Goal: Transaction & Acquisition: Purchase product/service

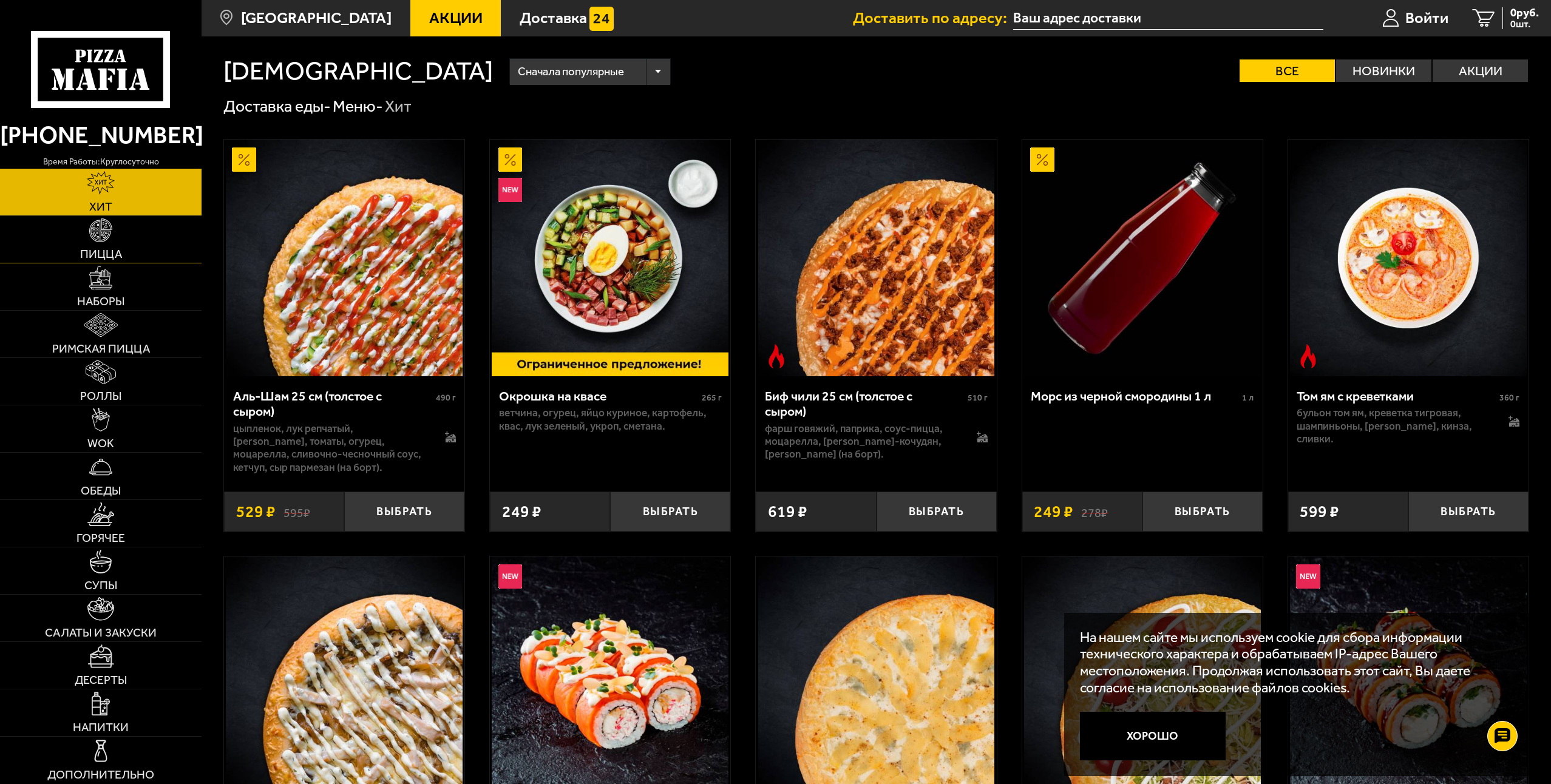
click at [129, 227] on link "Пицца" at bounding box center [101, 239] width 202 height 47
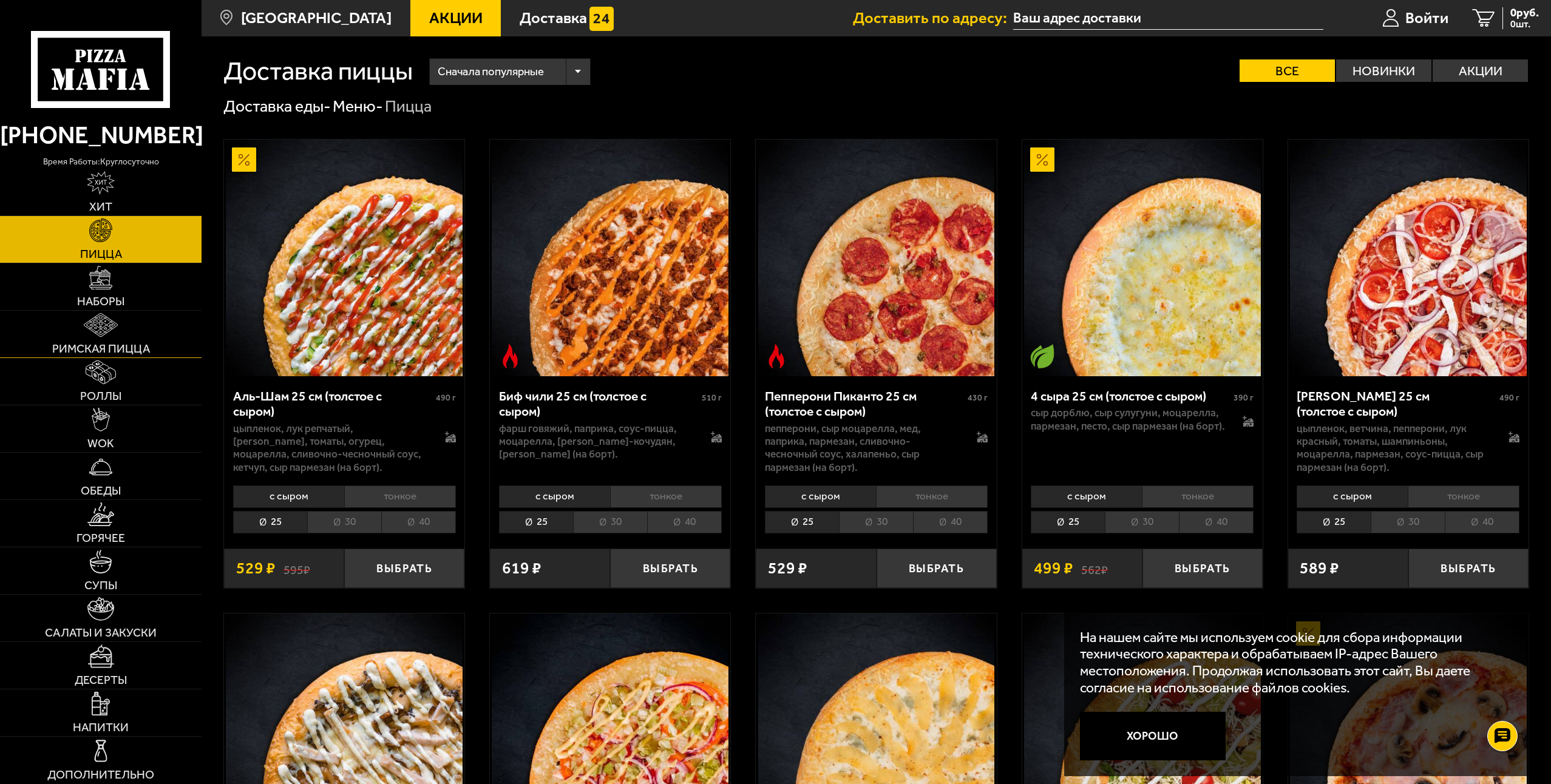
click at [104, 338] on link "Римская пицца" at bounding box center [101, 334] width 202 height 47
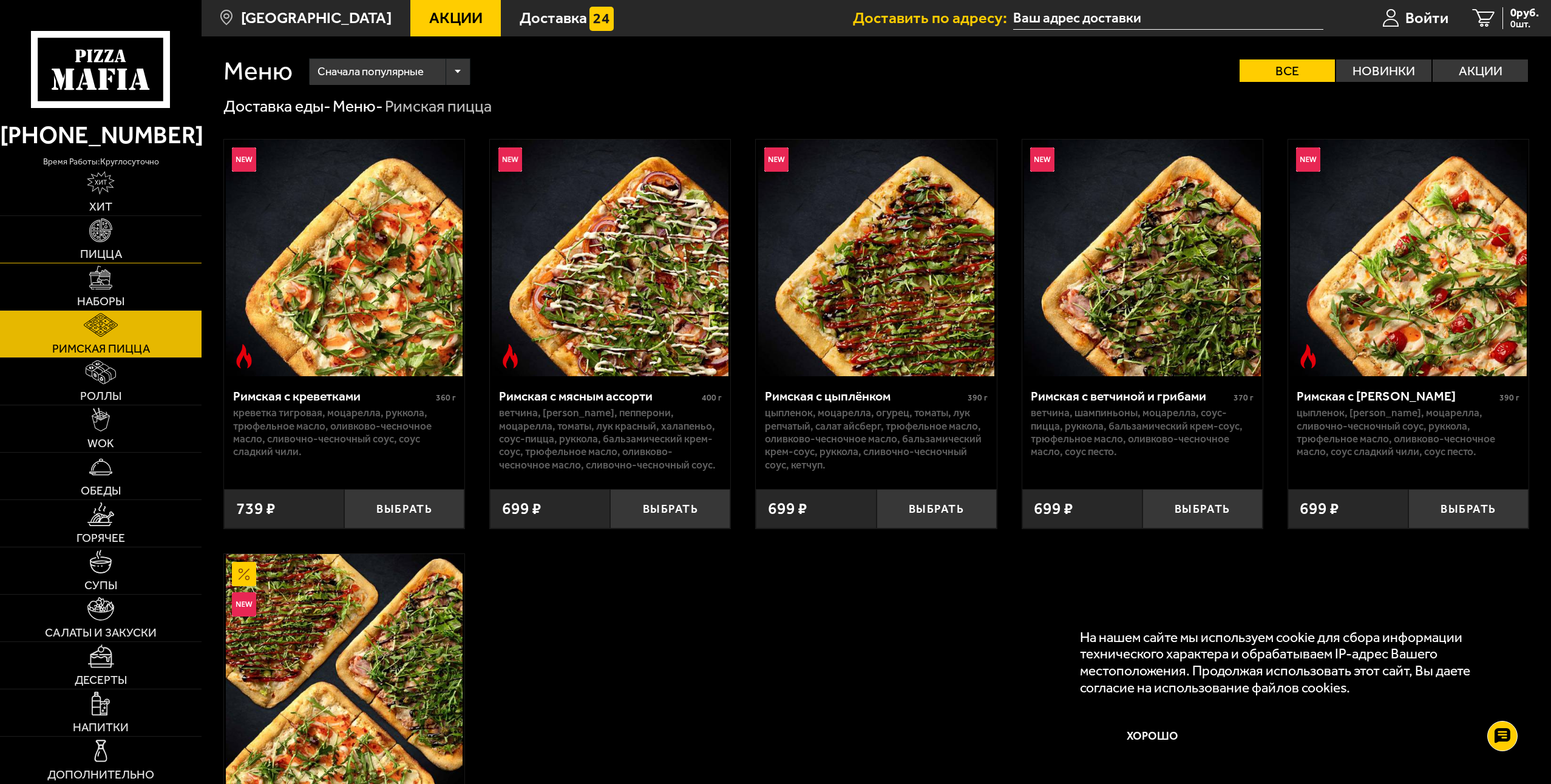
click at [127, 255] on link "Пицца" at bounding box center [101, 239] width 202 height 47
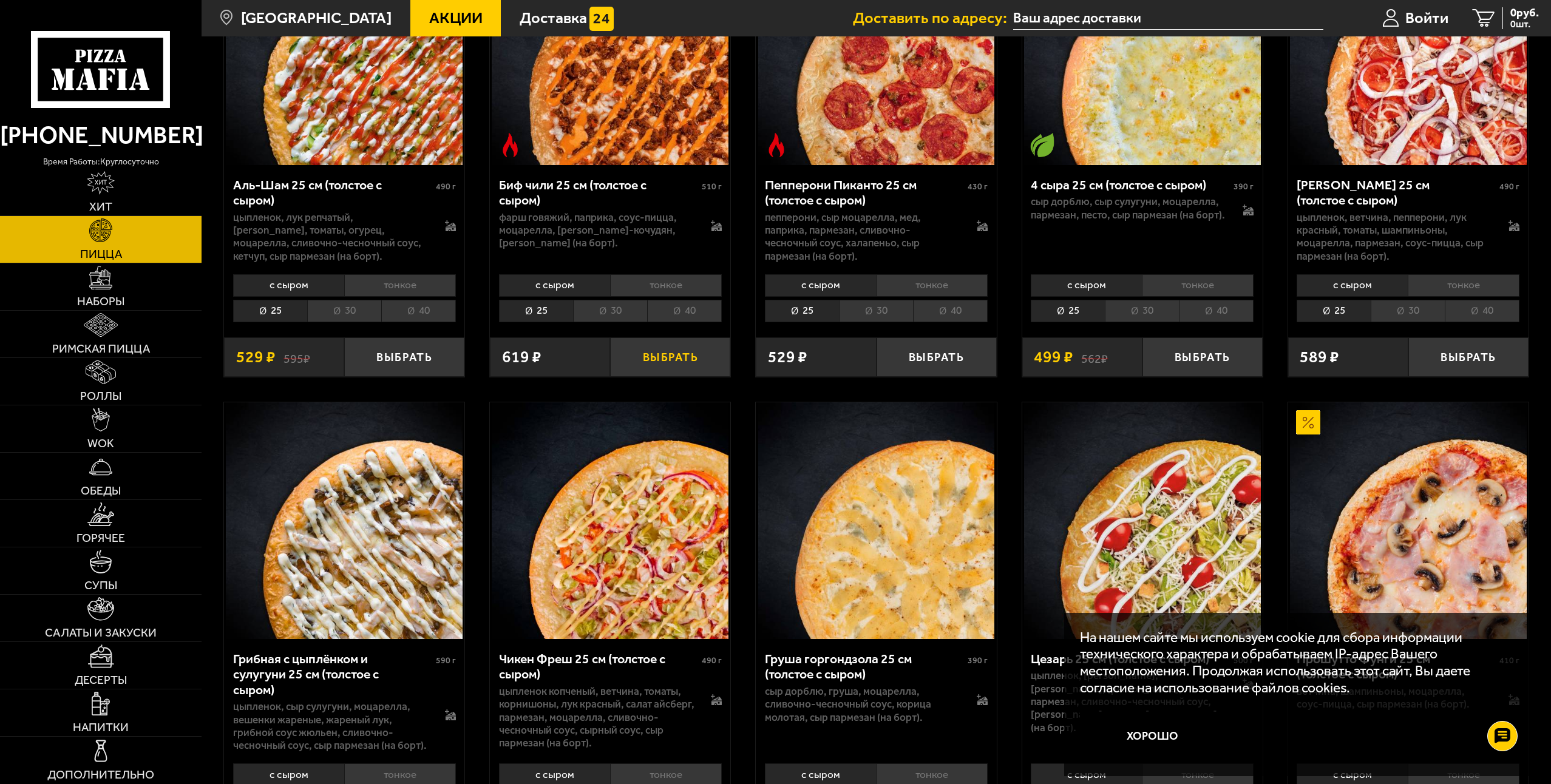
scroll to position [243, 0]
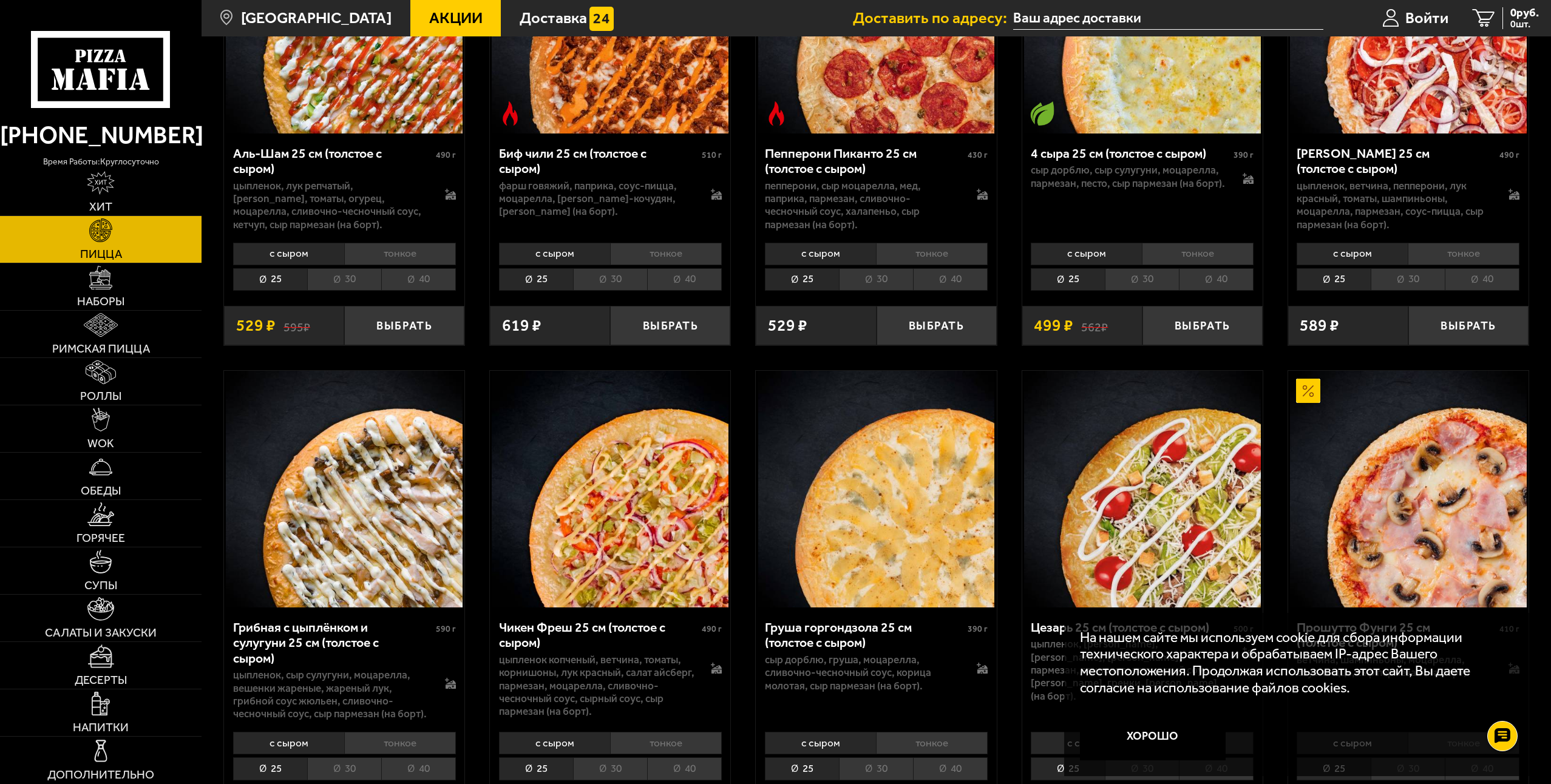
click at [1156, 255] on li "тонкое" at bounding box center [1198, 254] width 112 height 22
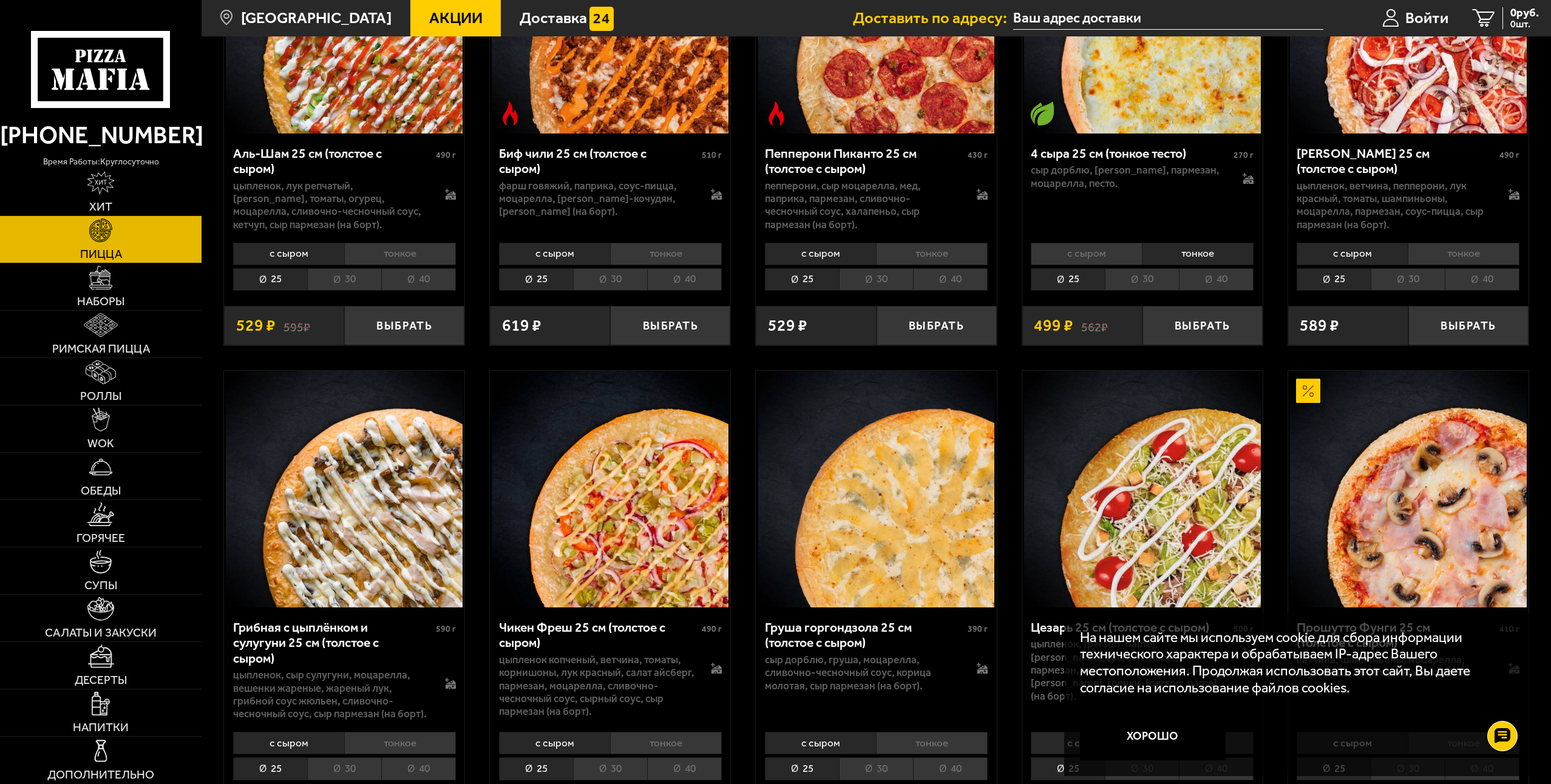
click at [1133, 257] on li "с сыром" at bounding box center [1086, 254] width 111 height 22
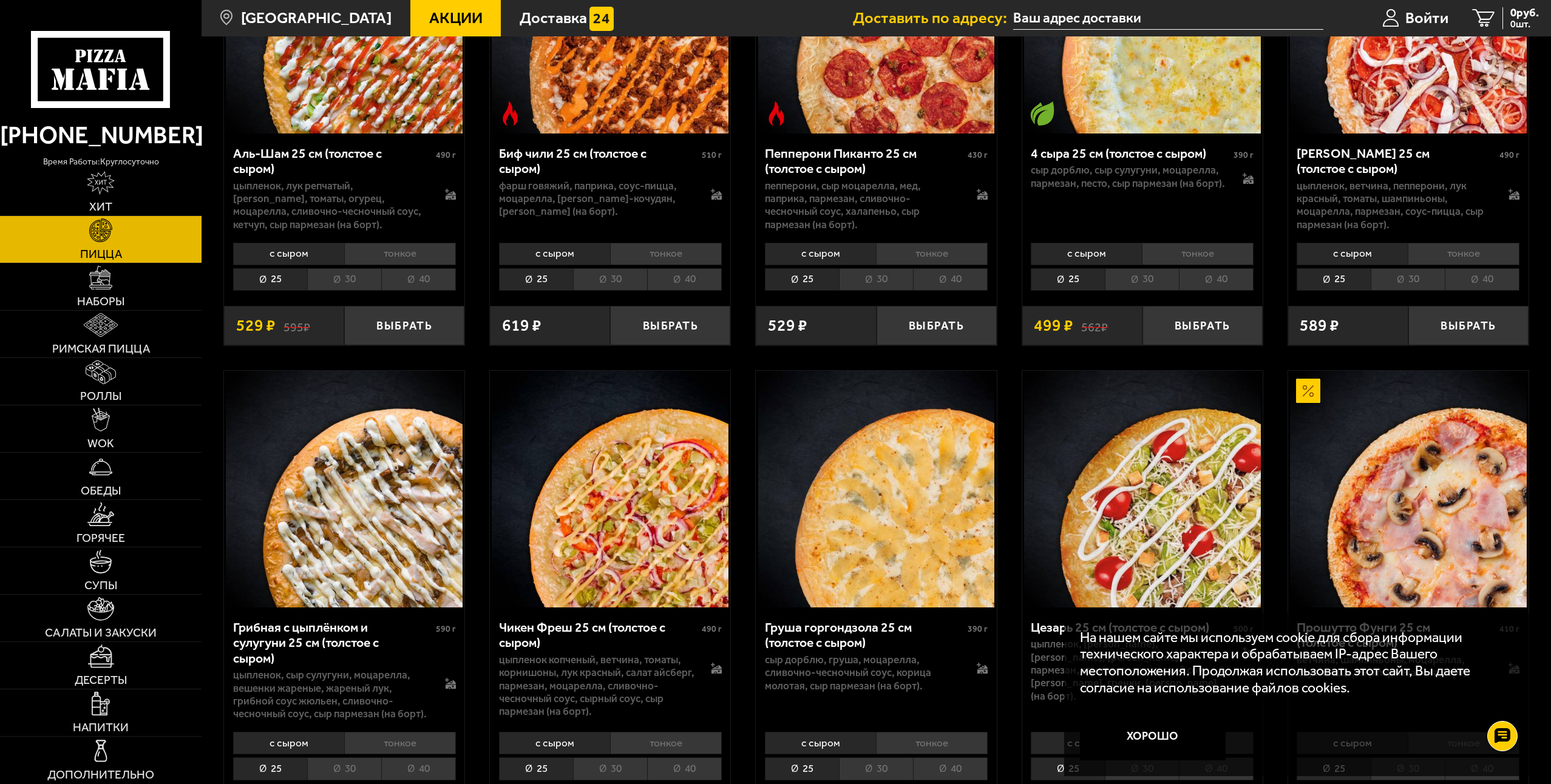
click at [1149, 284] on li "30" at bounding box center [1142, 279] width 74 height 22
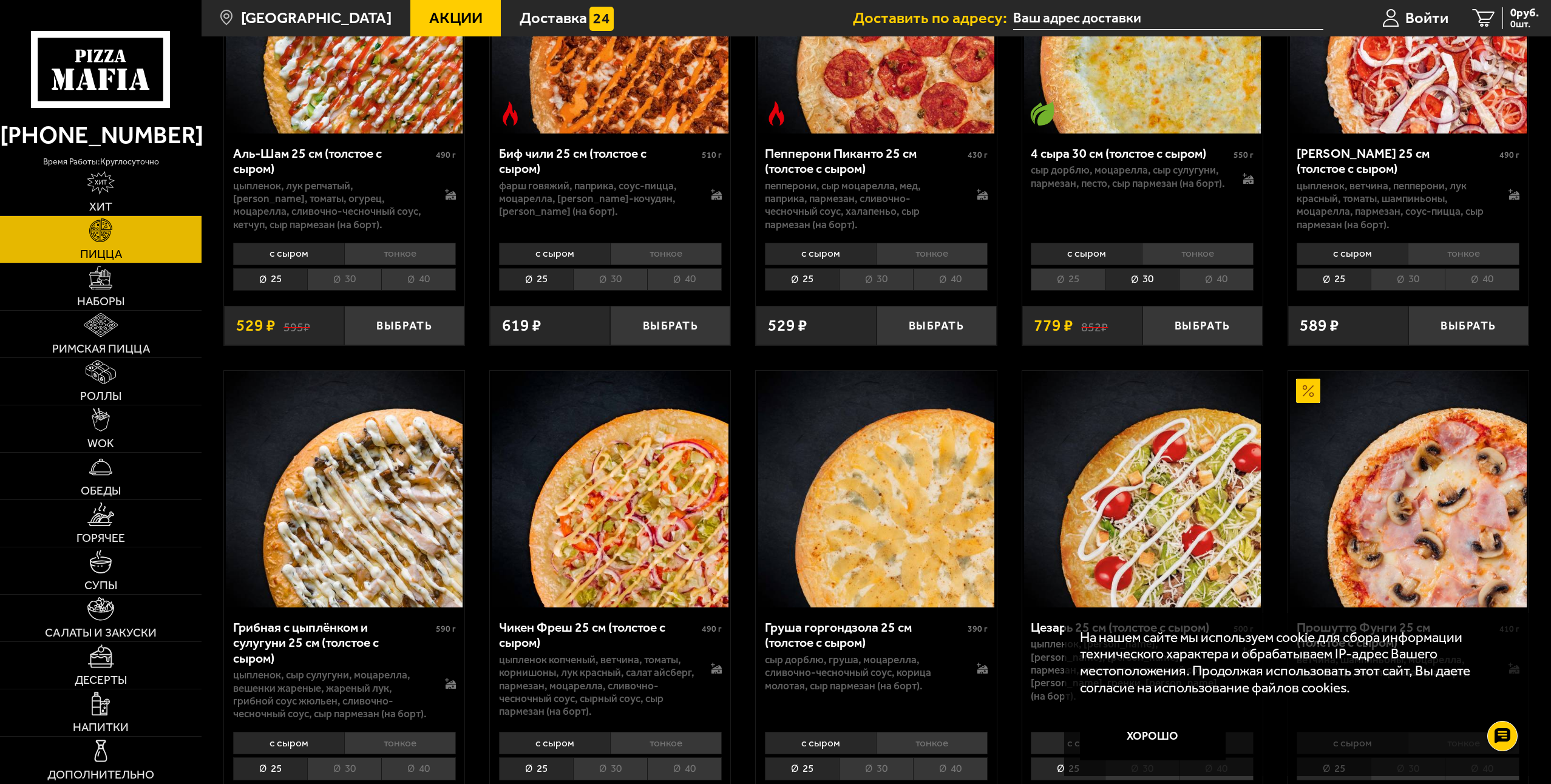
click at [1188, 277] on li "40" at bounding box center [1216, 279] width 75 height 22
click at [1072, 285] on li "25" at bounding box center [1067, 279] width 74 height 22
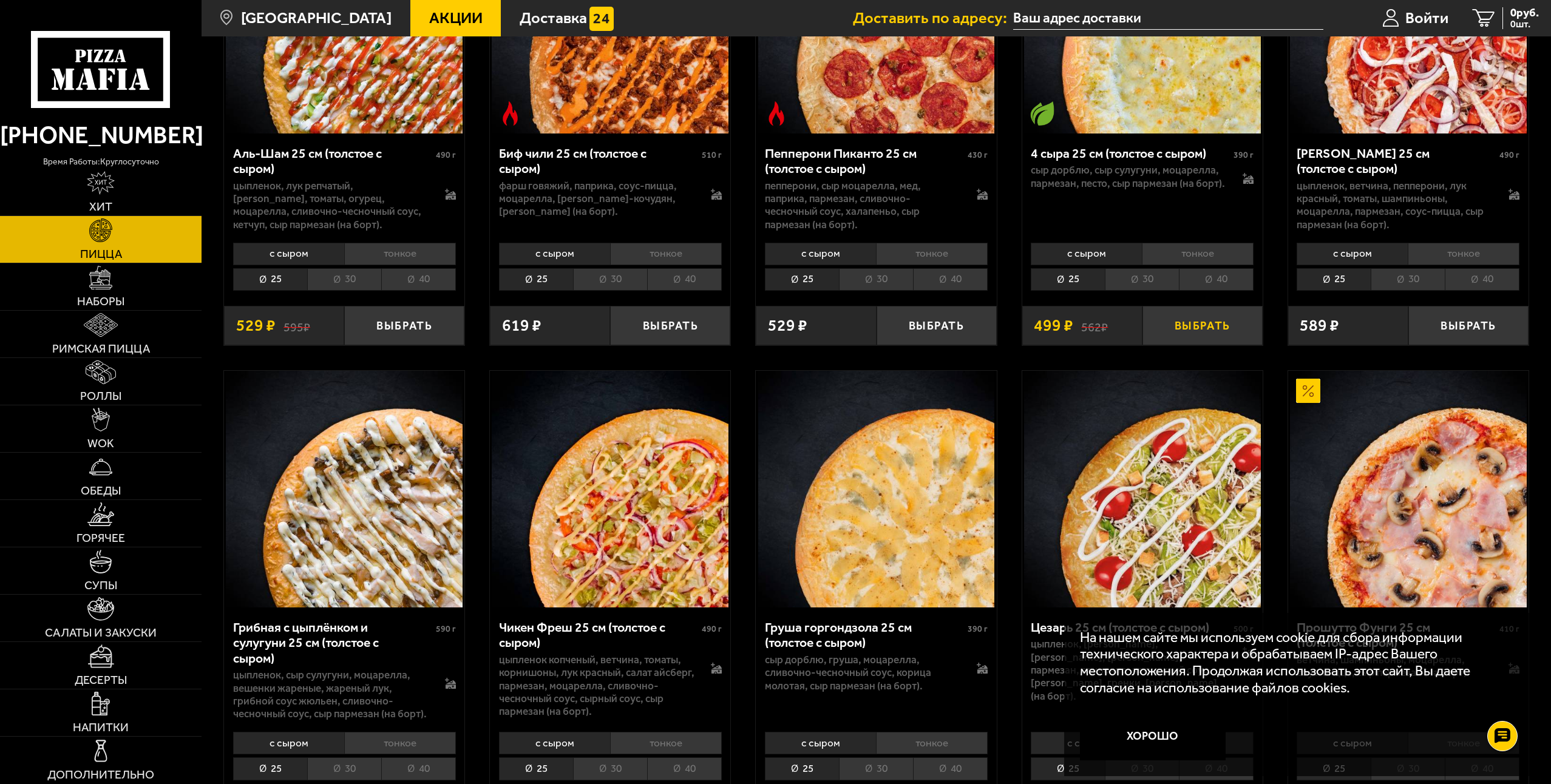
click at [1166, 319] on button "Выбрать" at bounding box center [1202, 325] width 120 height 40
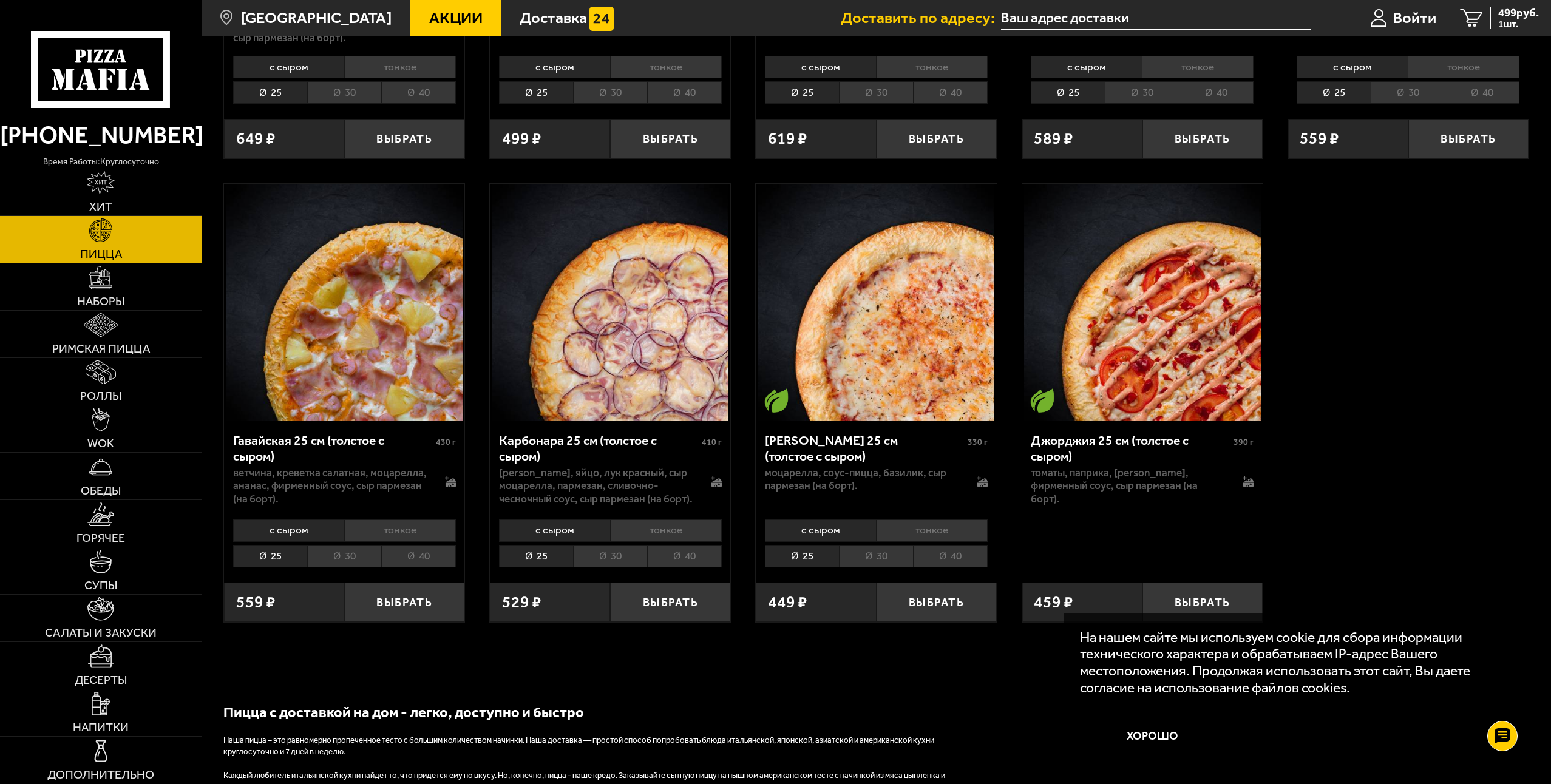
scroll to position [2427, 0]
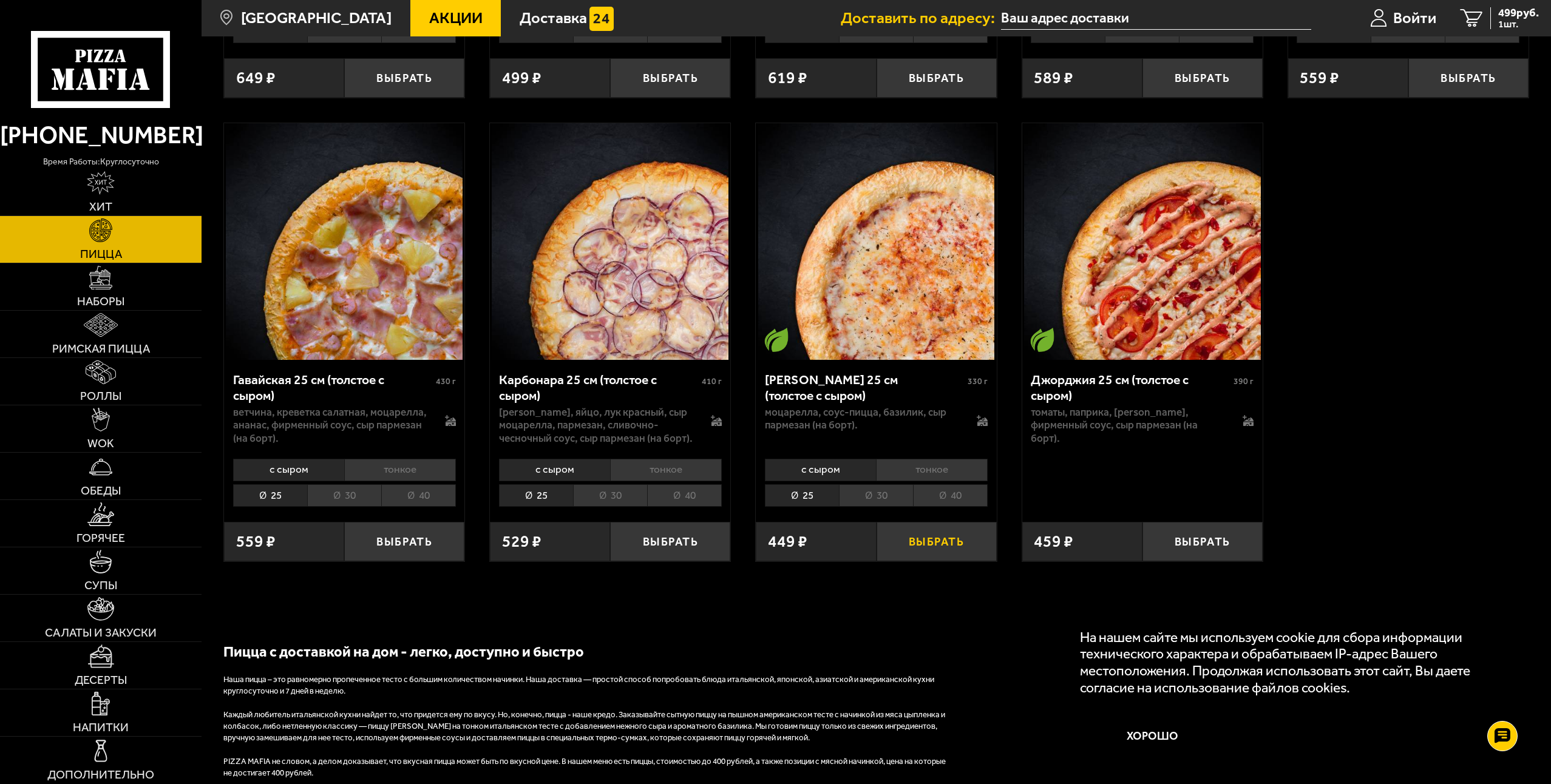
click at [917, 534] on button "Выбрать" at bounding box center [937, 541] width 120 height 40
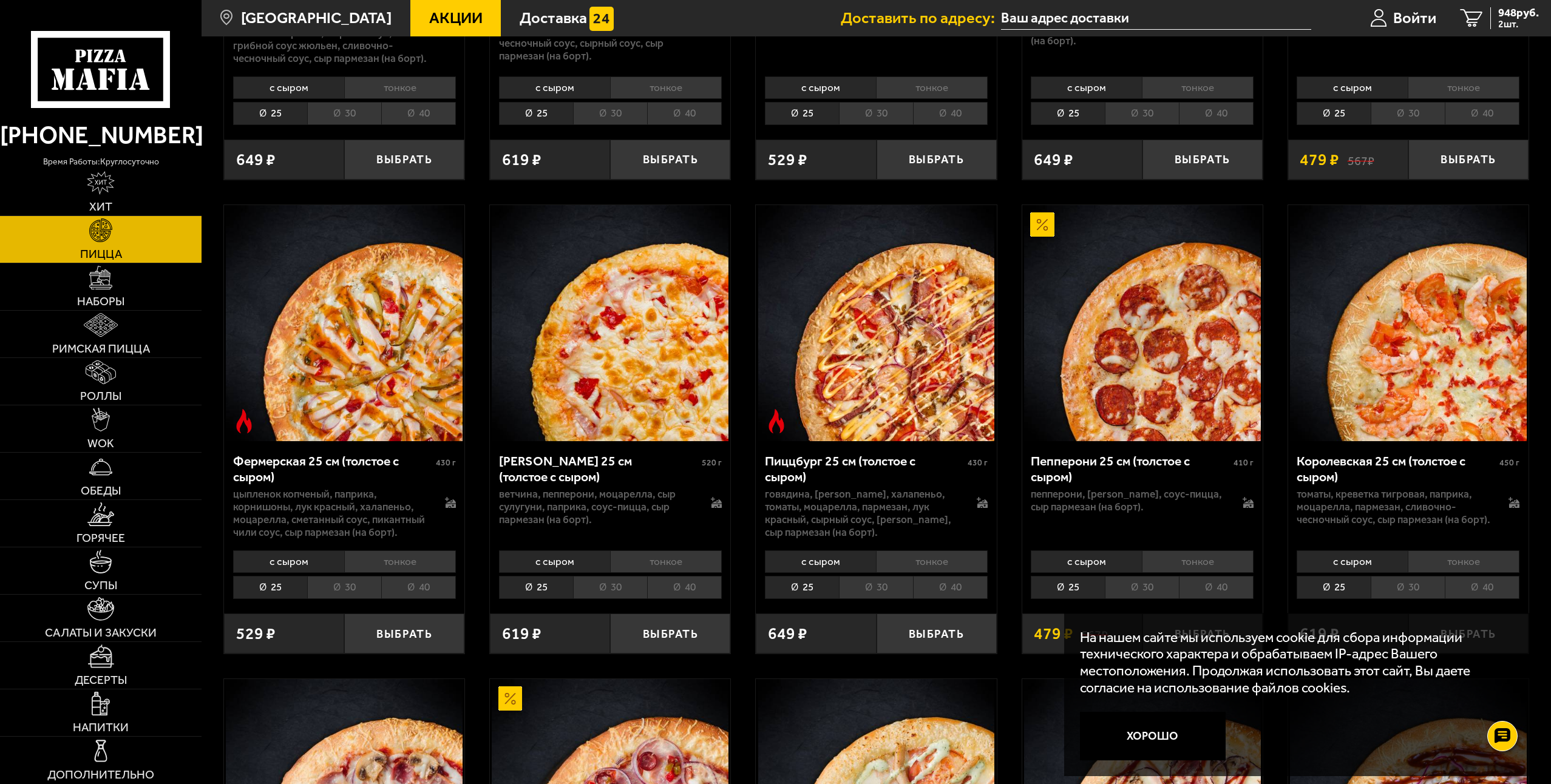
scroll to position [910, 0]
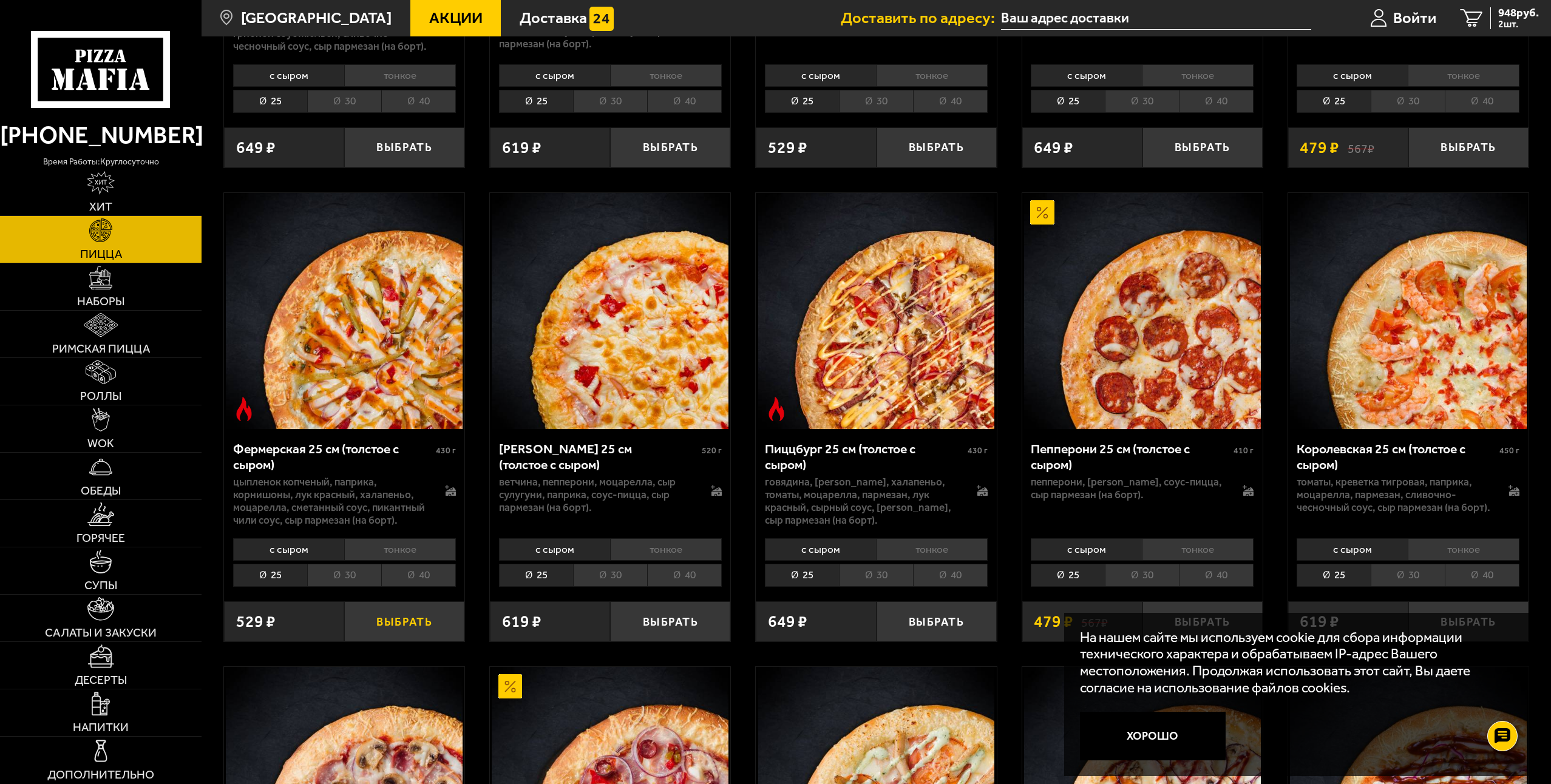
click at [405, 629] on button "Выбрать" at bounding box center [404, 620] width 120 height 40
click at [1501, 15] on span "1335 руб." at bounding box center [1515, 13] width 47 height 11
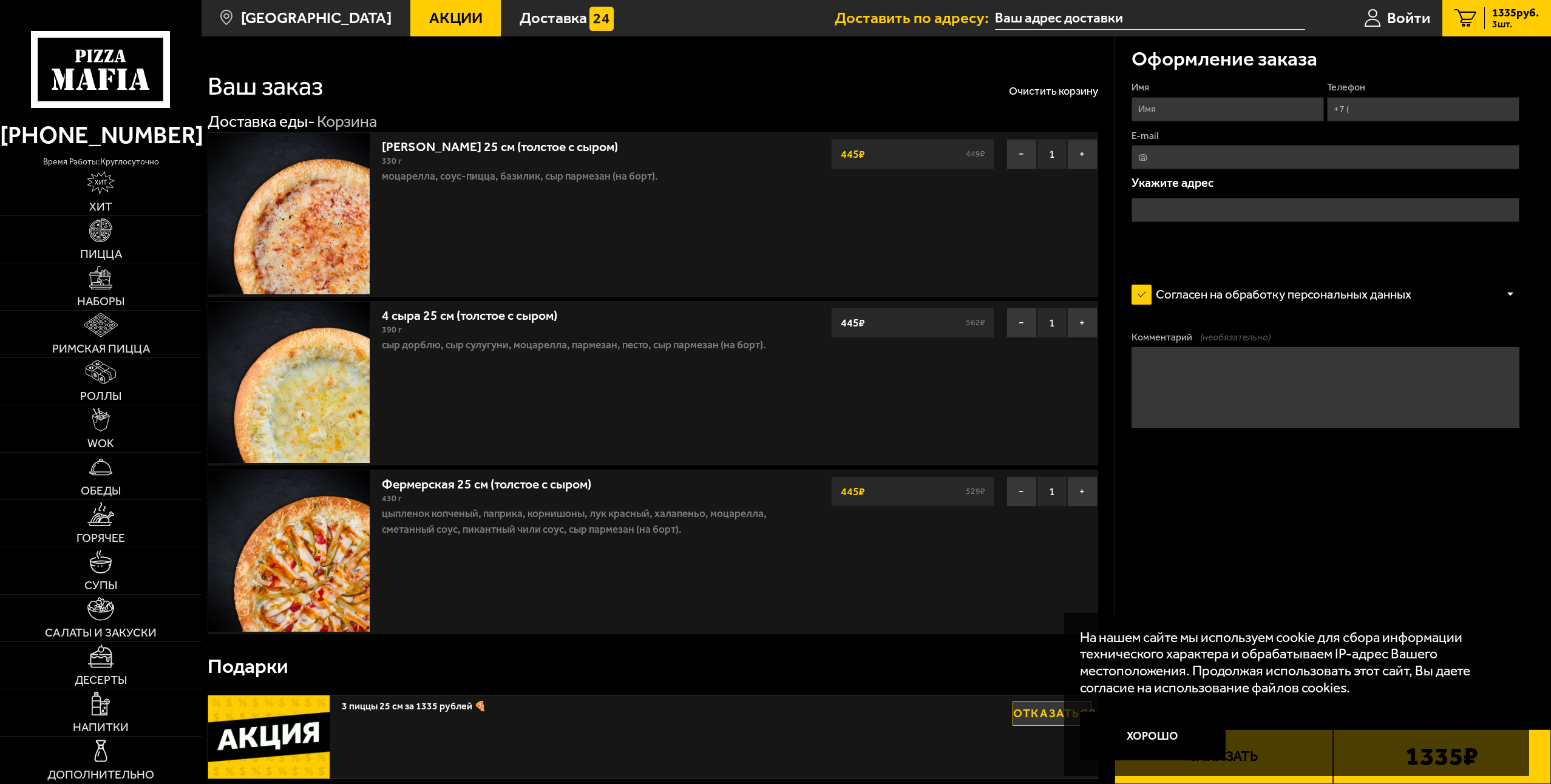
click at [1163, 113] on input "Имя" at bounding box center [1227, 109] width 192 height 24
type input "[PERSON_NAME]"
click at [1370, 110] on input "Телефон" at bounding box center [1423, 109] width 192 height 24
type input "[PHONE_NUMBER]"
click at [1225, 154] on input "E-mail" at bounding box center [1324, 157] width 388 height 24
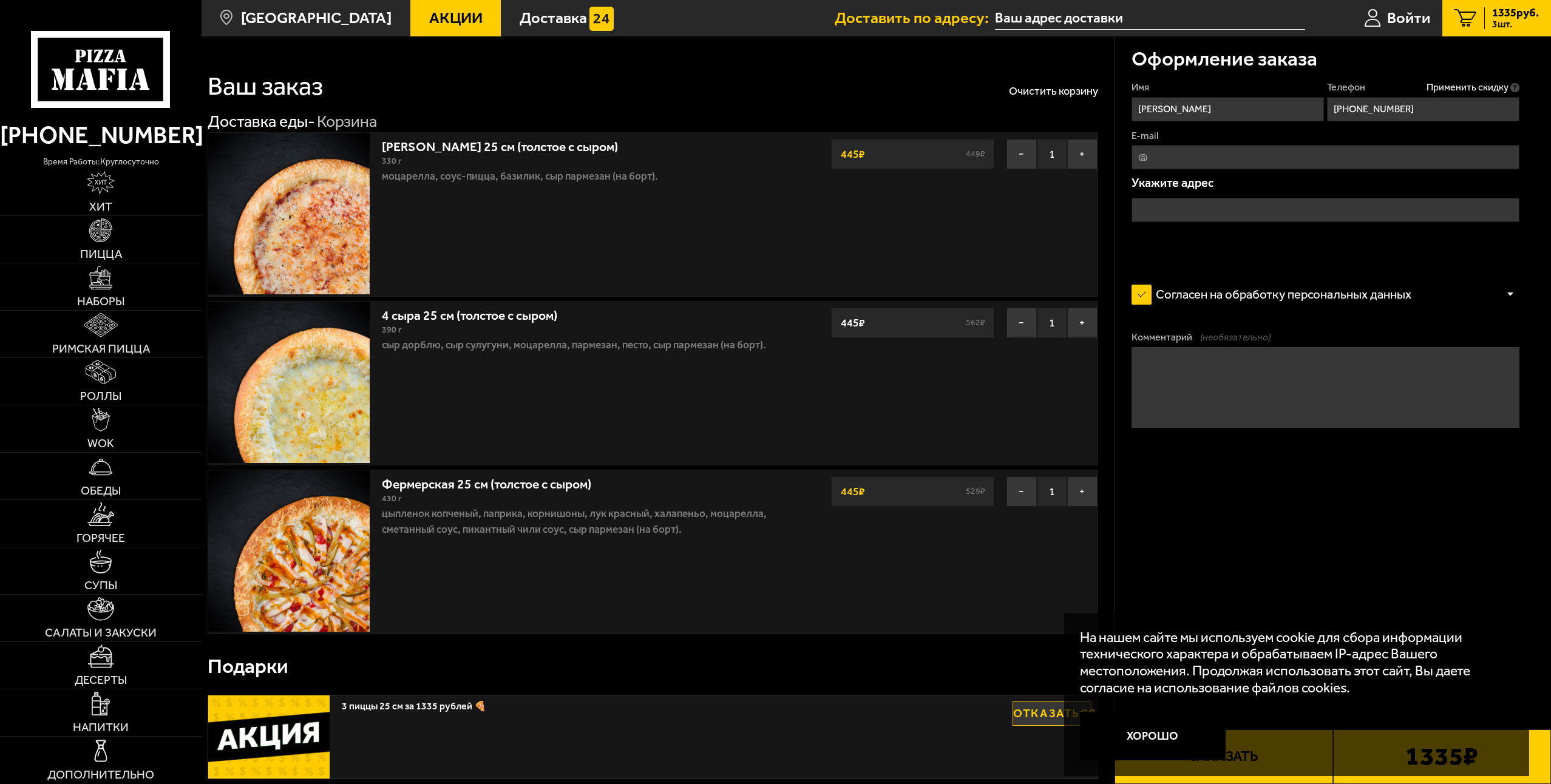
type input "[EMAIL_ADDRESS][PERSON_NAME][DOMAIN_NAME]"
click at [1203, 210] on input "text" at bounding box center [1324, 210] width 388 height 24
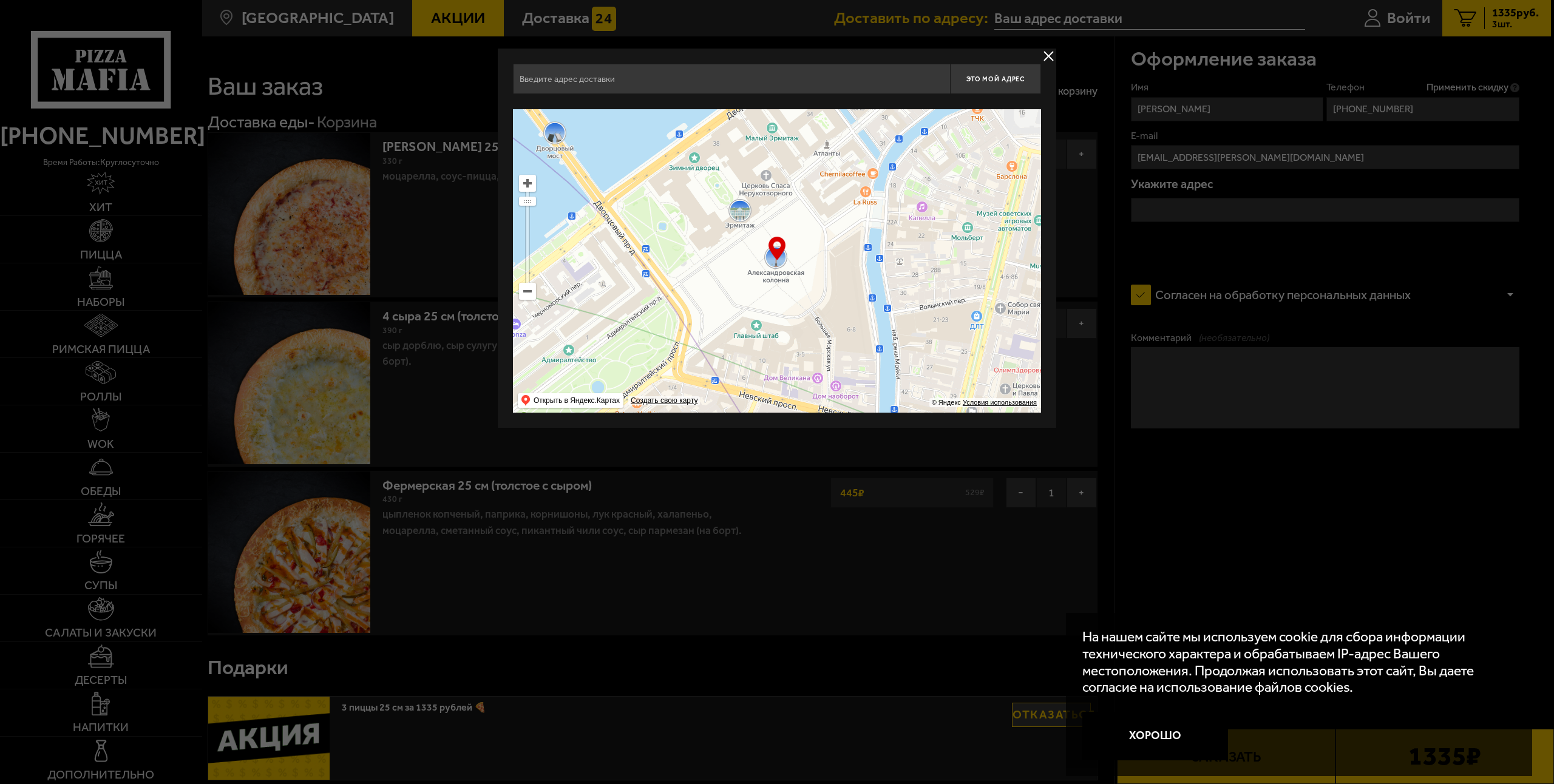
click at [632, 89] on input "text" at bounding box center [732, 79] width 438 height 31
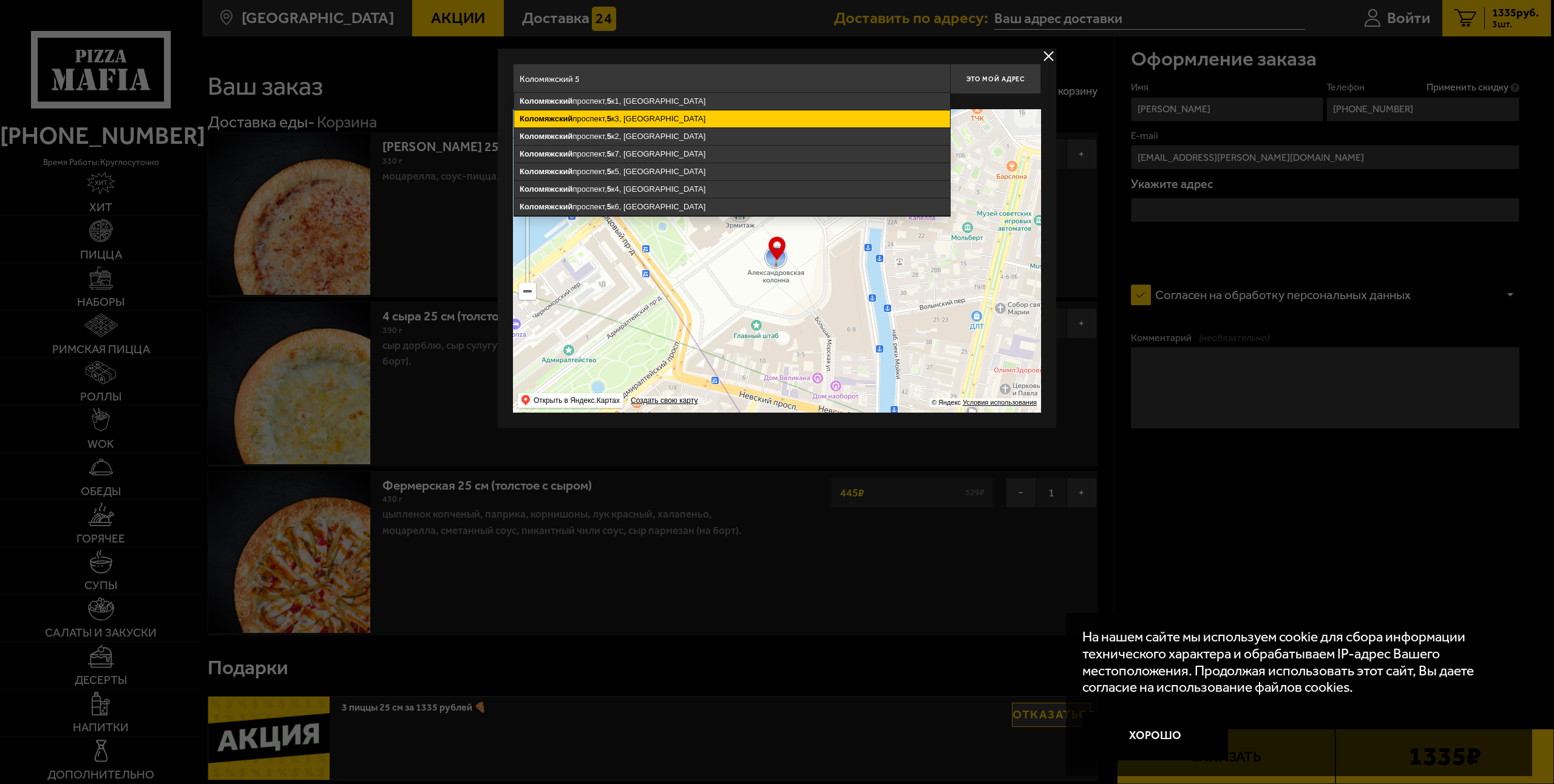
click at [645, 116] on ymaps "[STREET_ADDRESS]" at bounding box center [732, 118] width 436 height 17
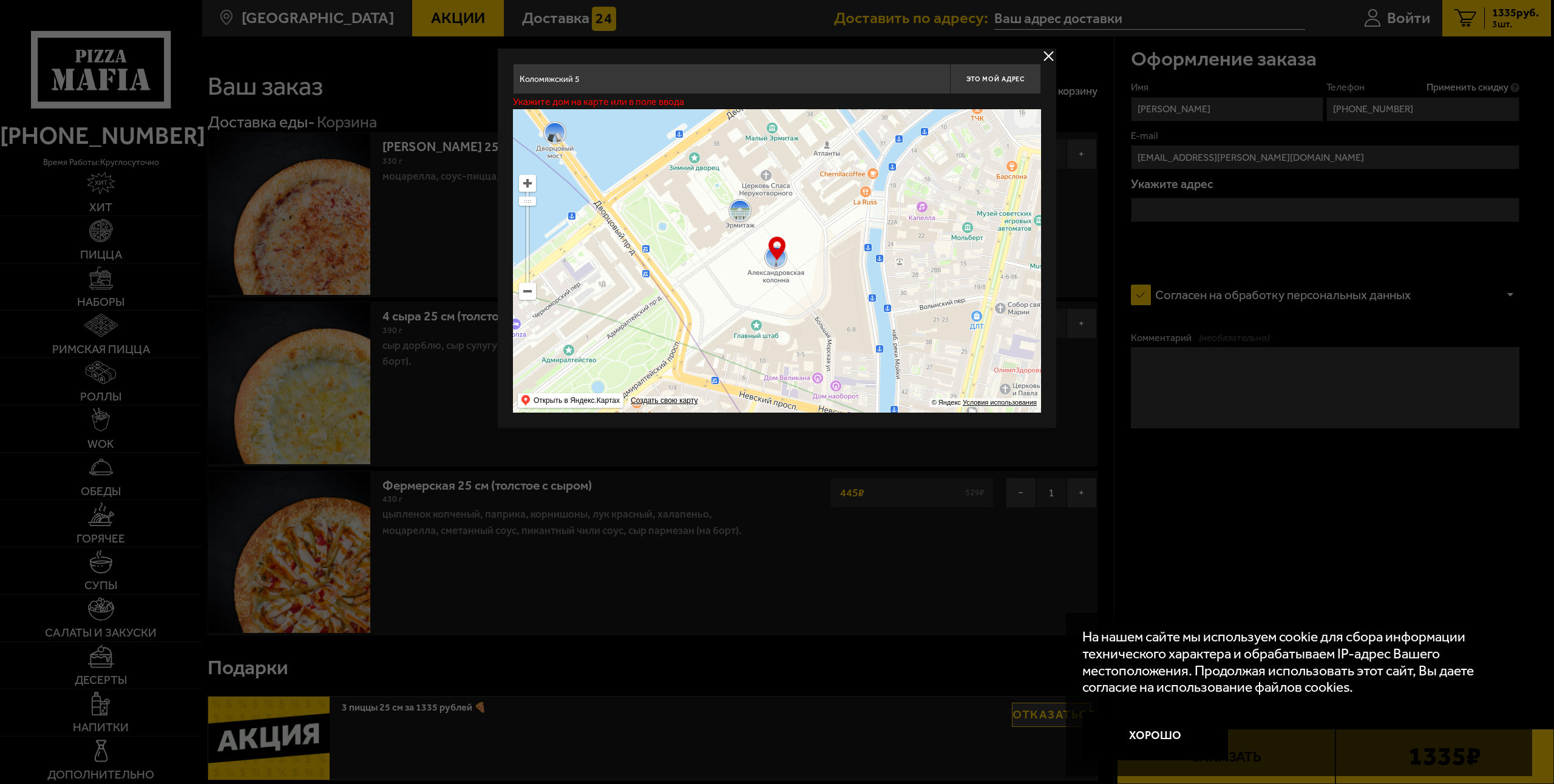
type input "[STREET_ADDRESS]"
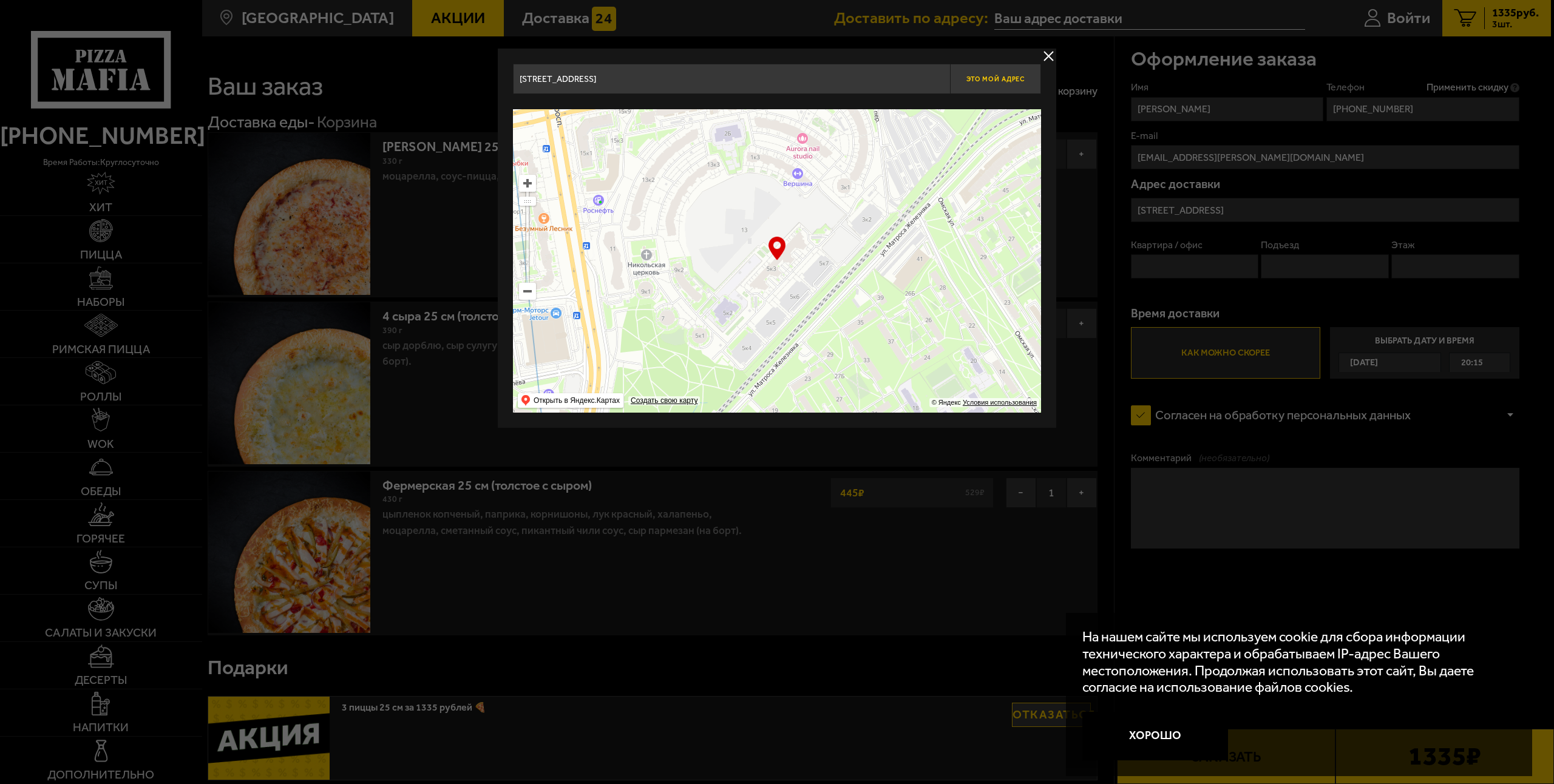
click at [993, 80] on span "Это мой адрес" at bounding box center [995, 79] width 58 height 8
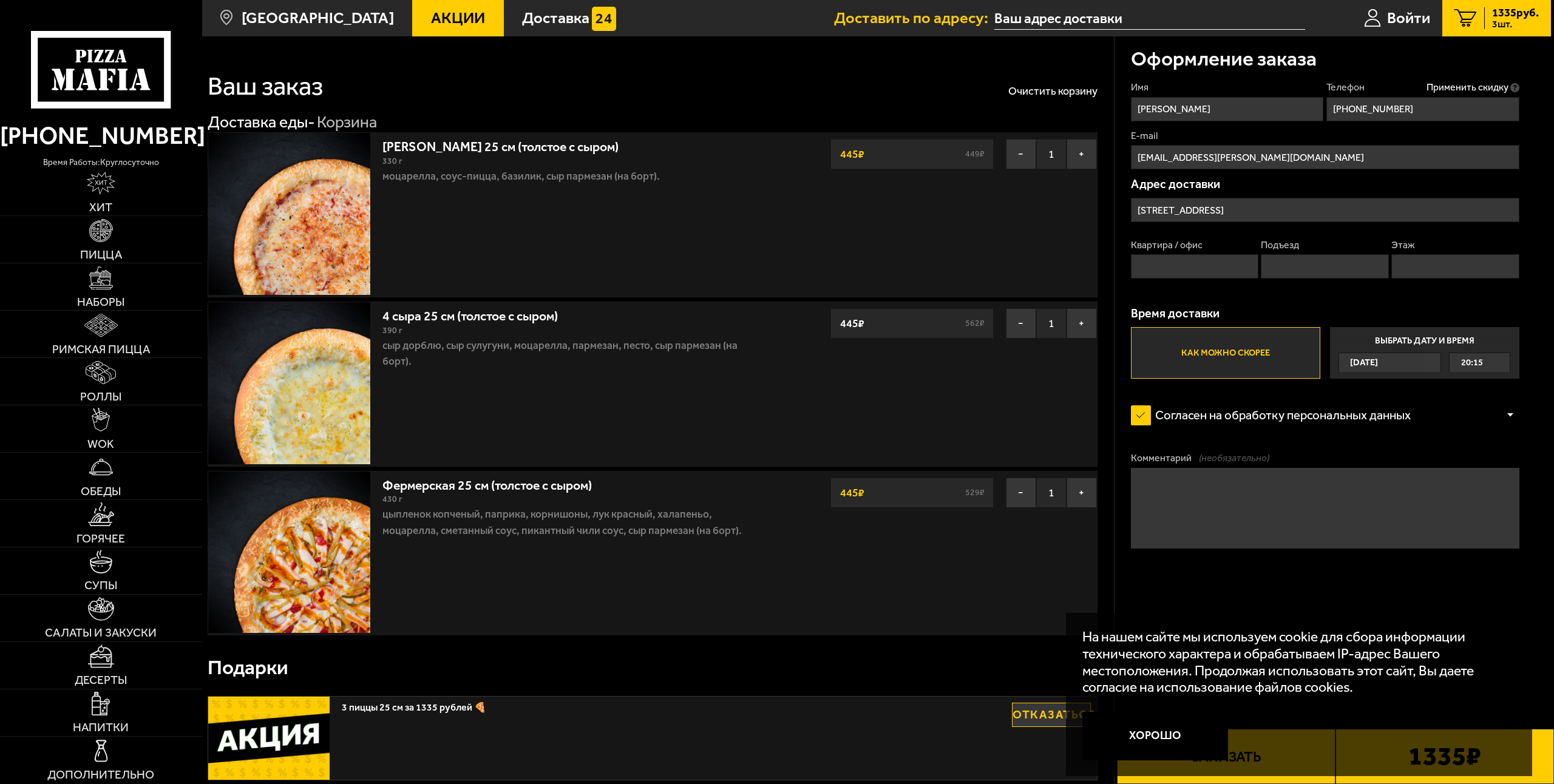
type input "[STREET_ADDRESS]"
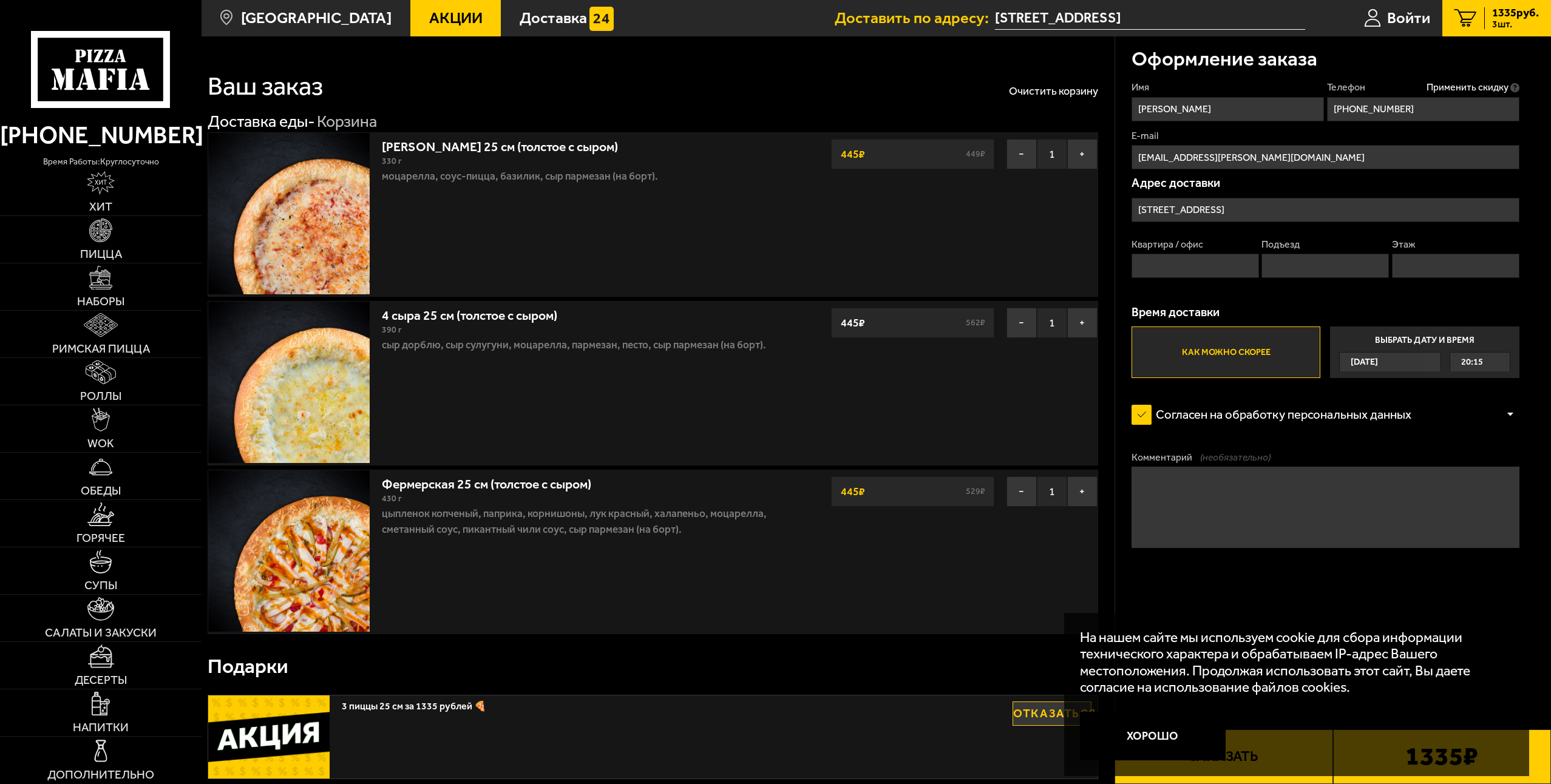
click at [1182, 271] on input "Квартира / офис" at bounding box center [1195, 265] width 128 height 24
type input "51"
click at [1292, 271] on input "Подъезд" at bounding box center [1325, 265] width 128 height 24
type input "1"
click at [1476, 264] on input "Этаж" at bounding box center [1456, 265] width 128 height 24
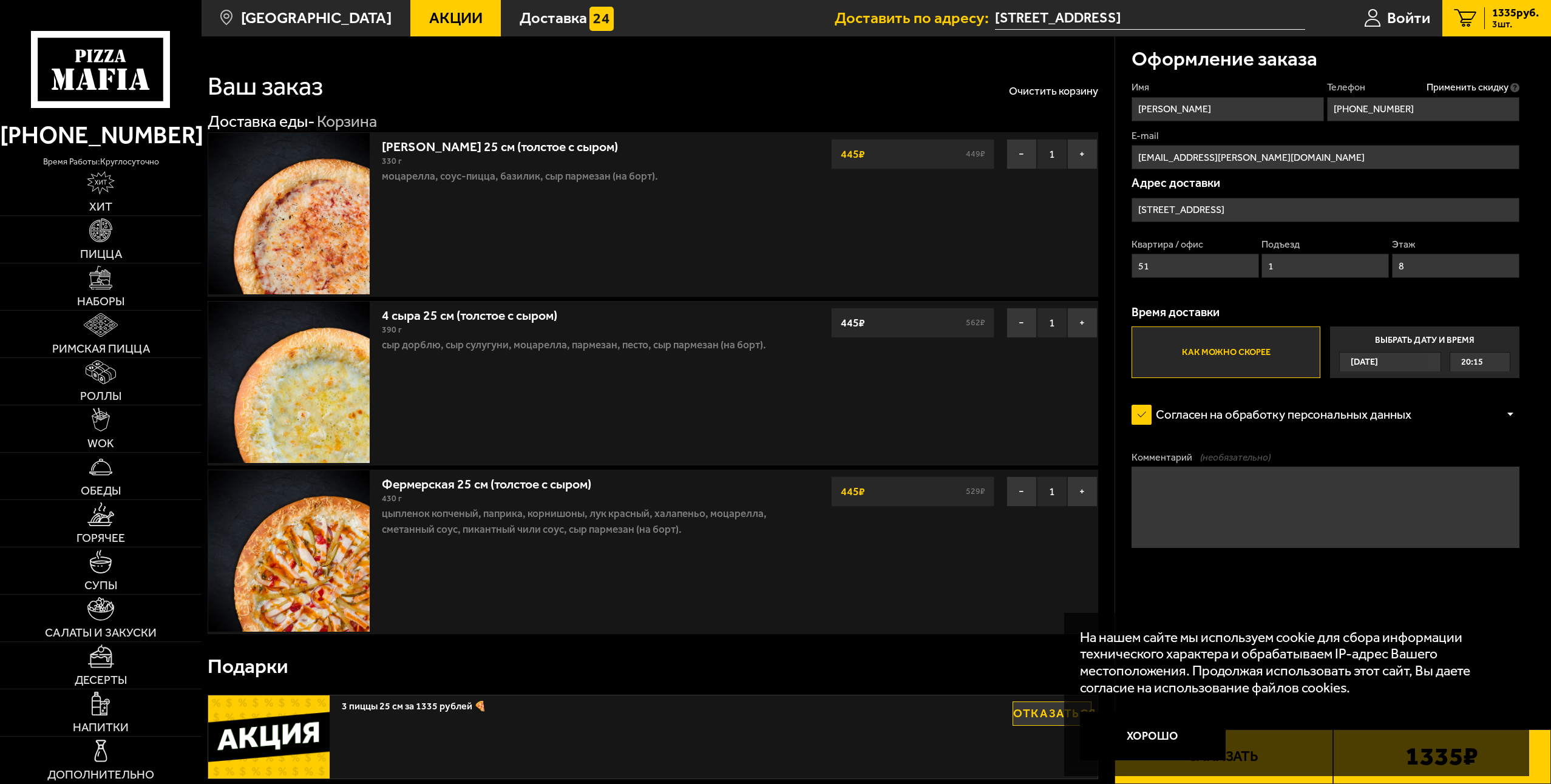
type input "8"
click at [1356, 361] on span "[DATE]" at bounding box center [1364, 361] width 28 height 18
click at [0, 0] on input "Выбрать дату и время [DATE] 20:15" at bounding box center [0, 0] width 0 height 0
click at [1477, 359] on span "20:15" at bounding box center [1472, 361] width 22 height 18
click at [1474, 441] on span "21:00" at bounding box center [1472, 442] width 22 height 18
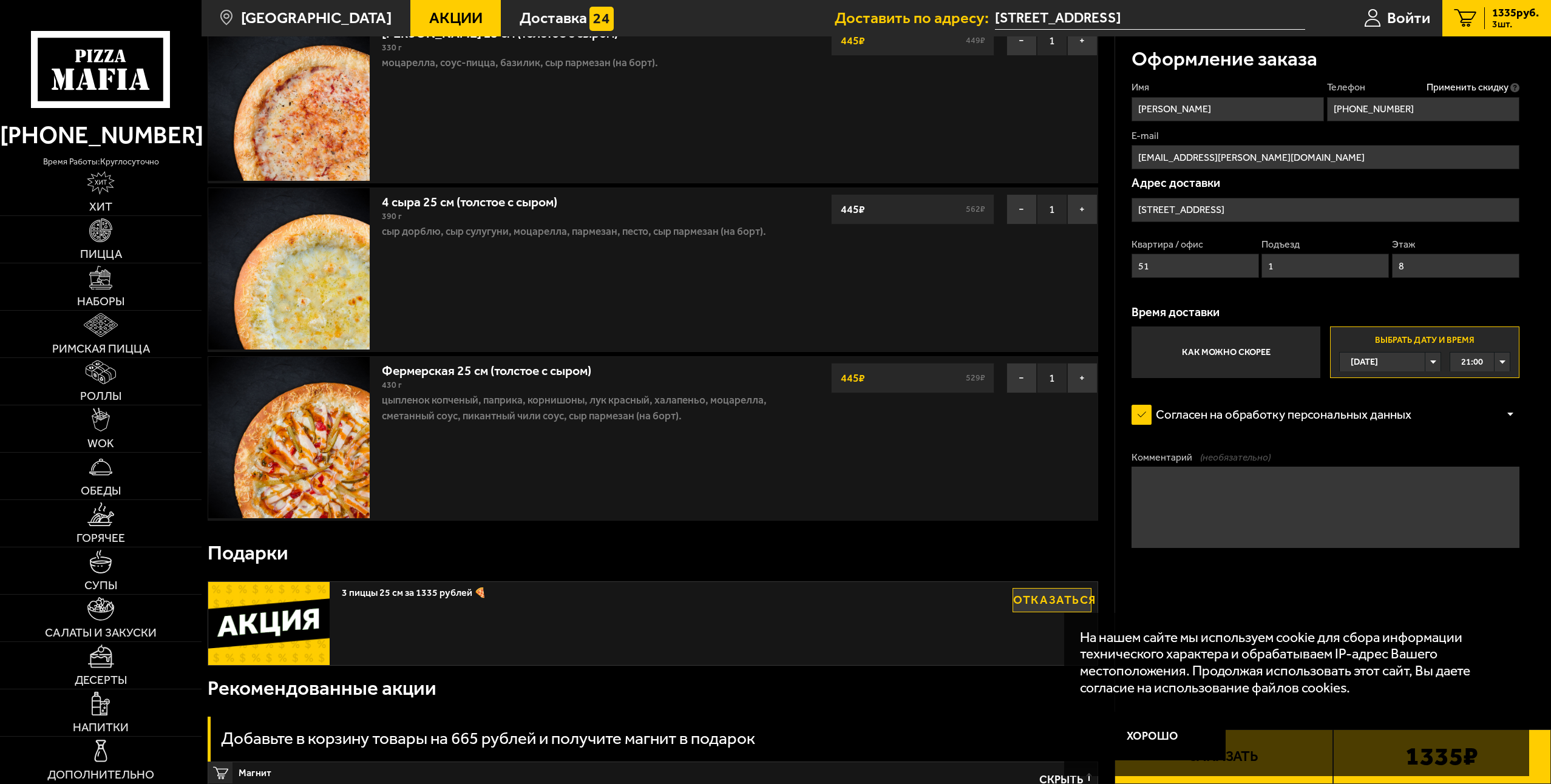
scroll to position [121, 0]
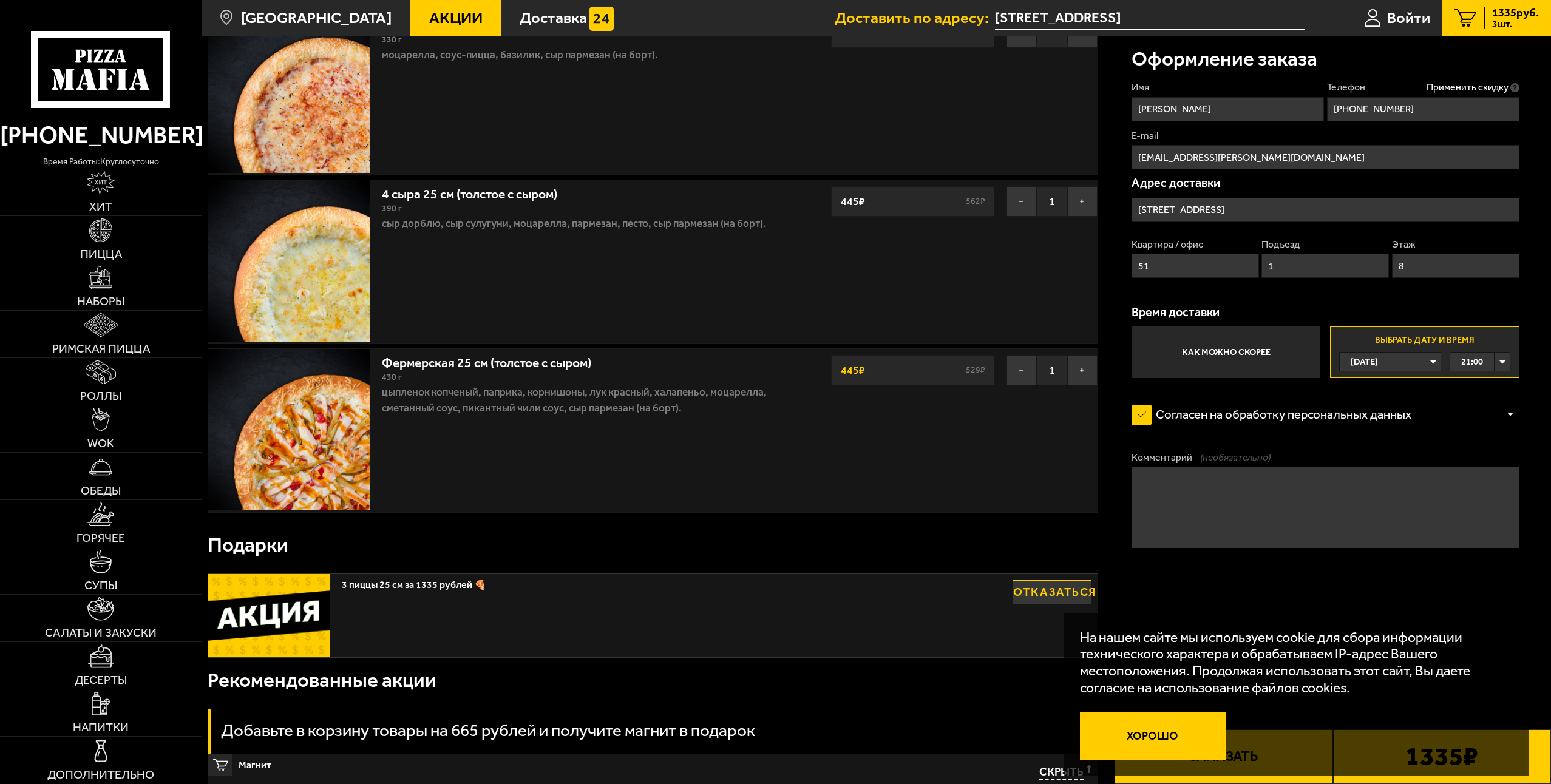
click at [1167, 741] on button "Хорошо" at bounding box center [1153, 736] width 146 height 49
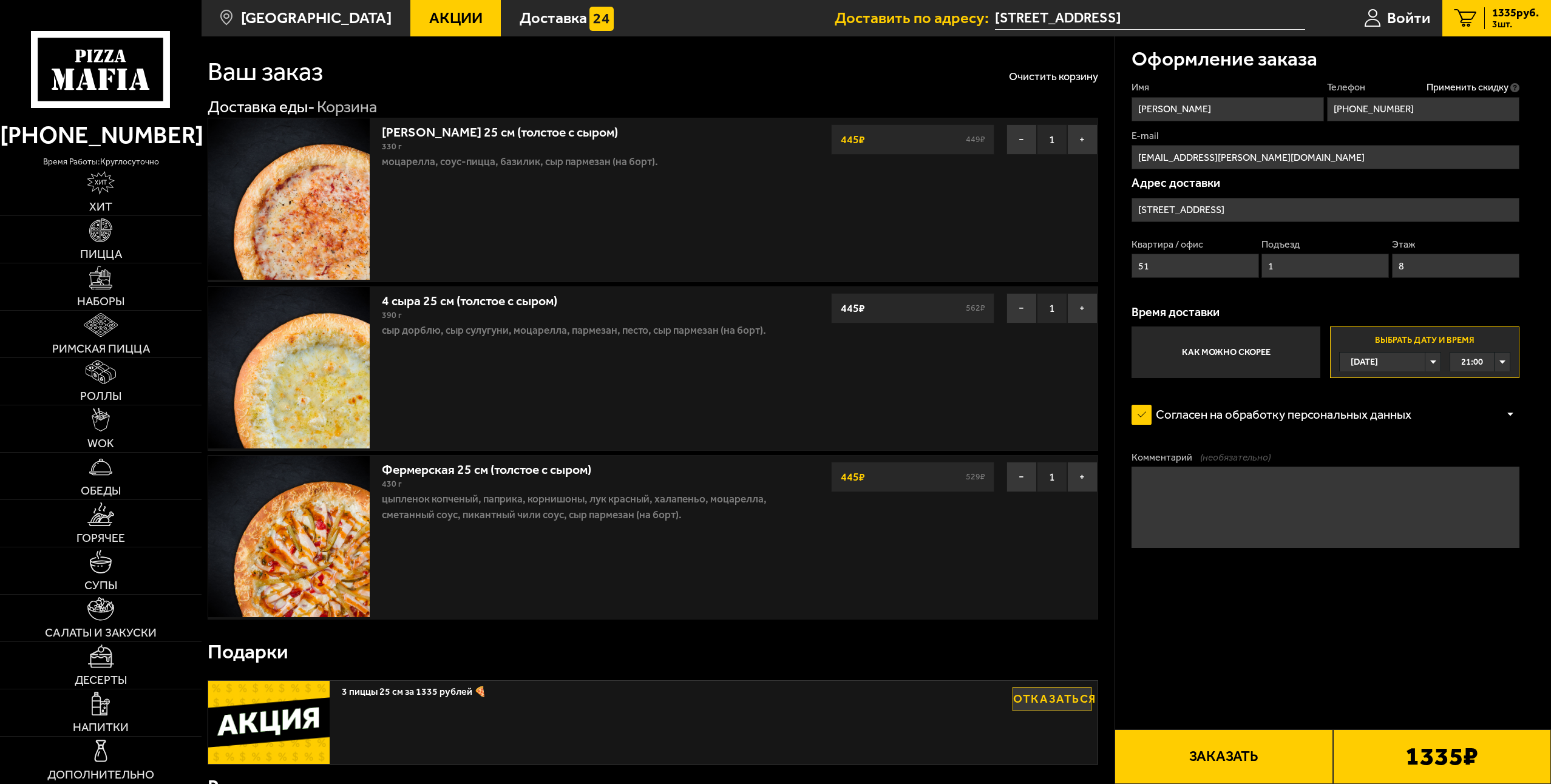
scroll to position [61, 0]
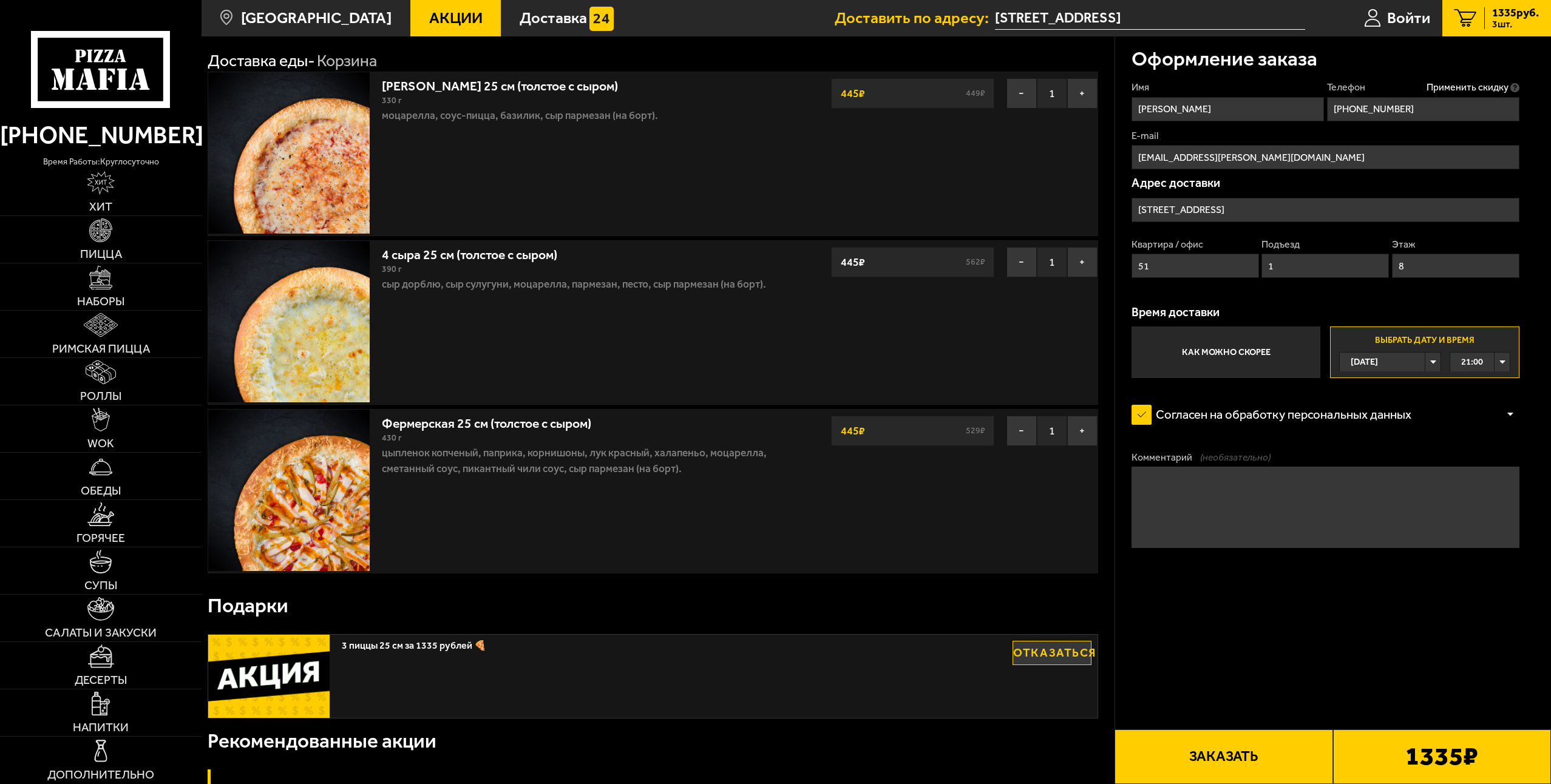
click at [1283, 760] on button "Заказать" at bounding box center [1224, 756] width 218 height 55
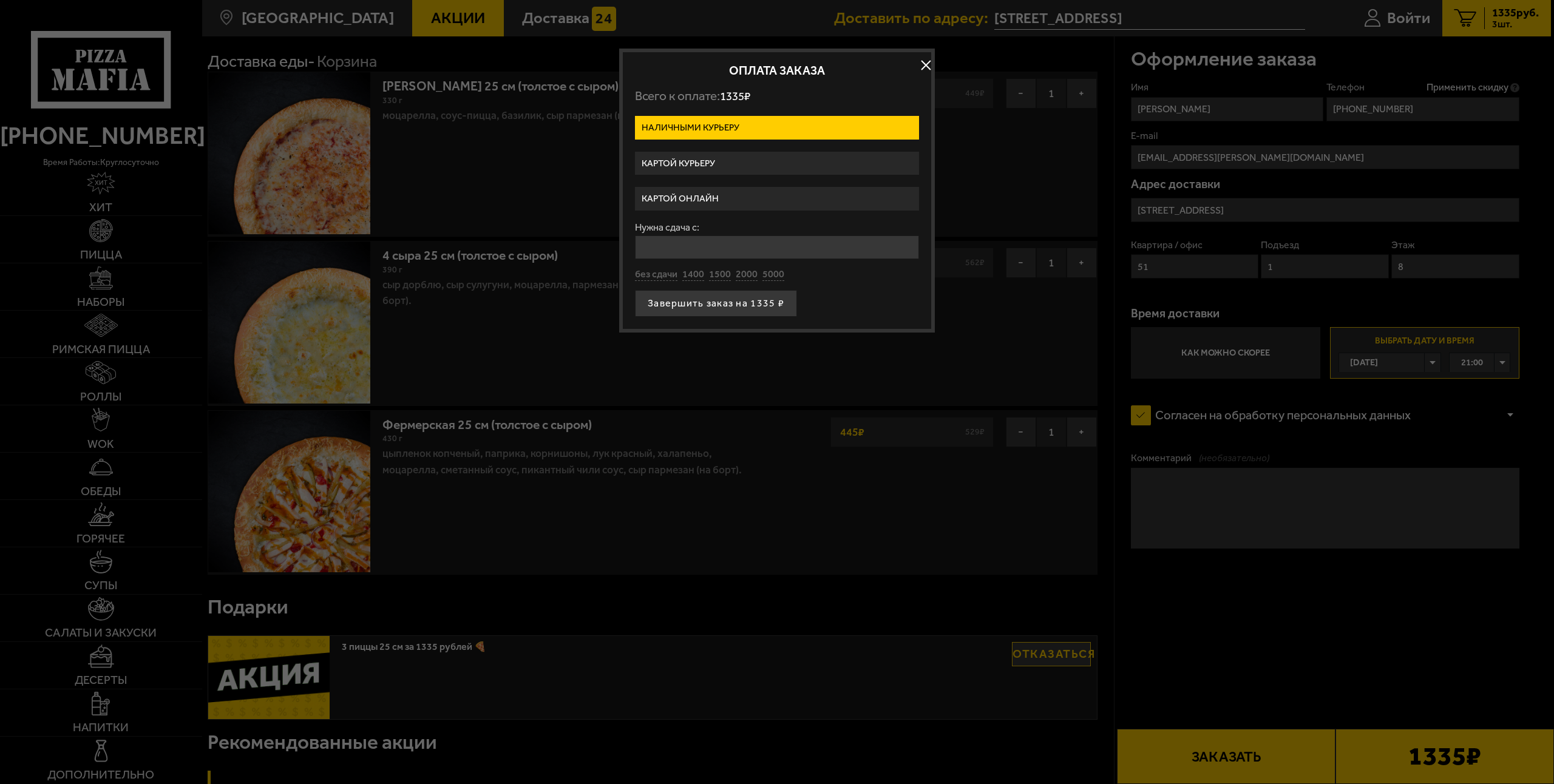
click at [698, 160] on label "Картой курьеру" at bounding box center [777, 164] width 284 height 24
click at [0, 0] on input "Картой курьеру" at bounding box center [0, 0] width 0 height 0
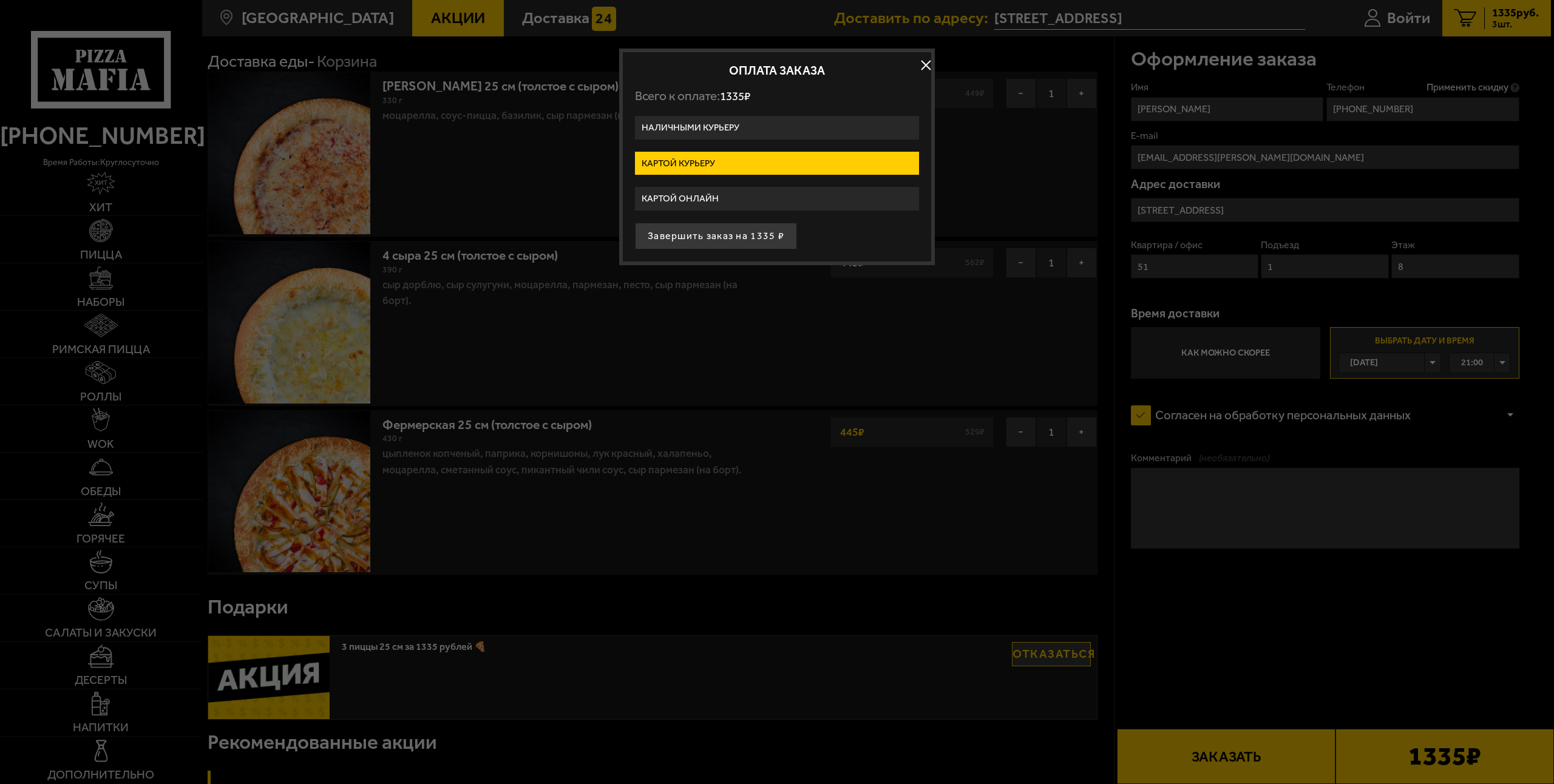
click at [700, 192] on label "Картой онлайн" at bounding box center [777, 199] width 284 height 24
click at [0, 0] on input "Картой онлайн" at bounding box center [0, 0] width 0 height 0
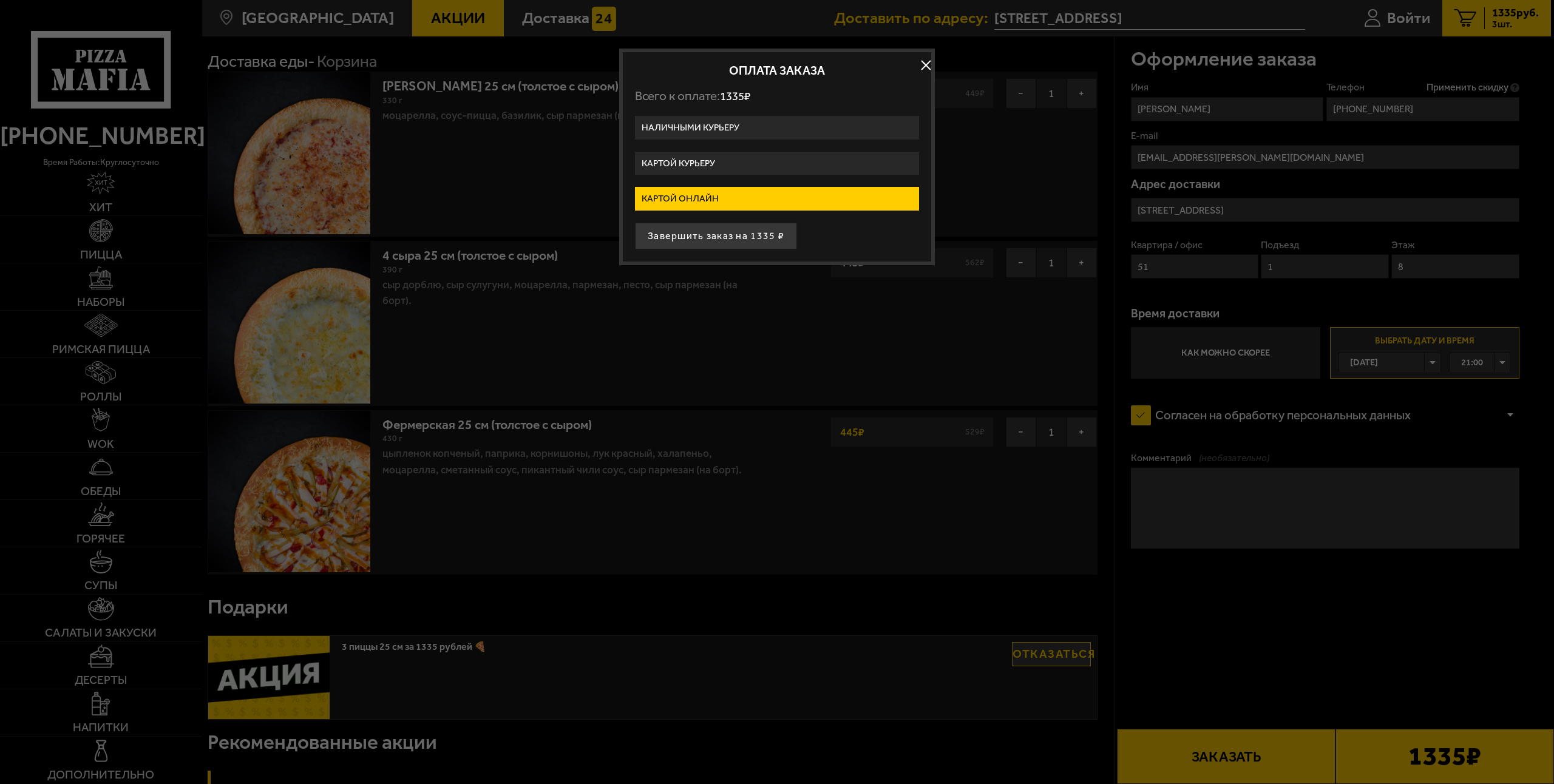
click at [702, 154] on label "Картой курьеру" at bounding box center [777, 164] width 284 height 24
click at [0, 0] on input "Картой курьеру" at bounding box center [0, 0] width 0 height 0
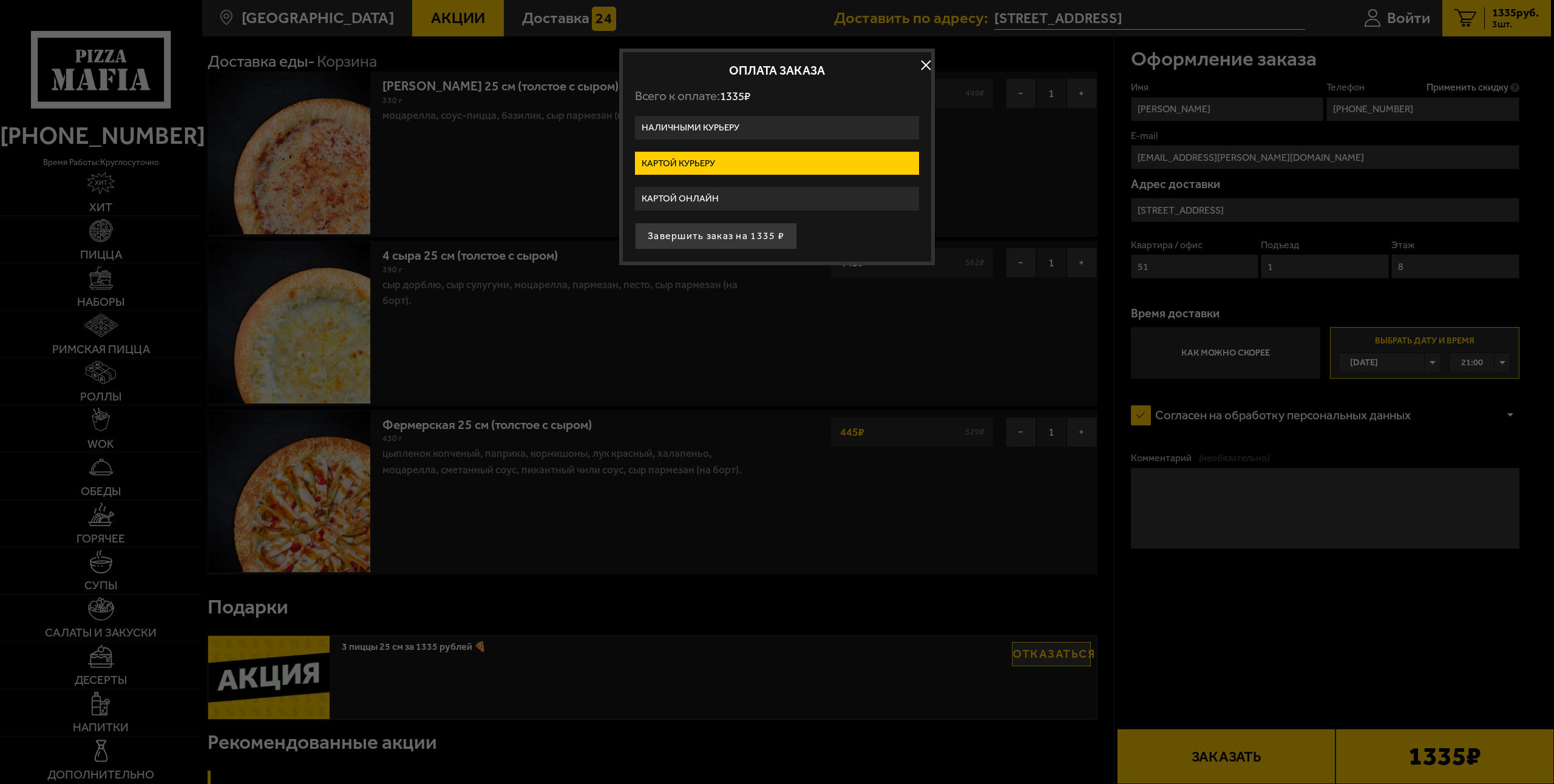
click at [923, 67] on button "button" at bounding box center [926, 66] width 18 height 18
